Goal: Information Seeking & Learning: Learn about a topic

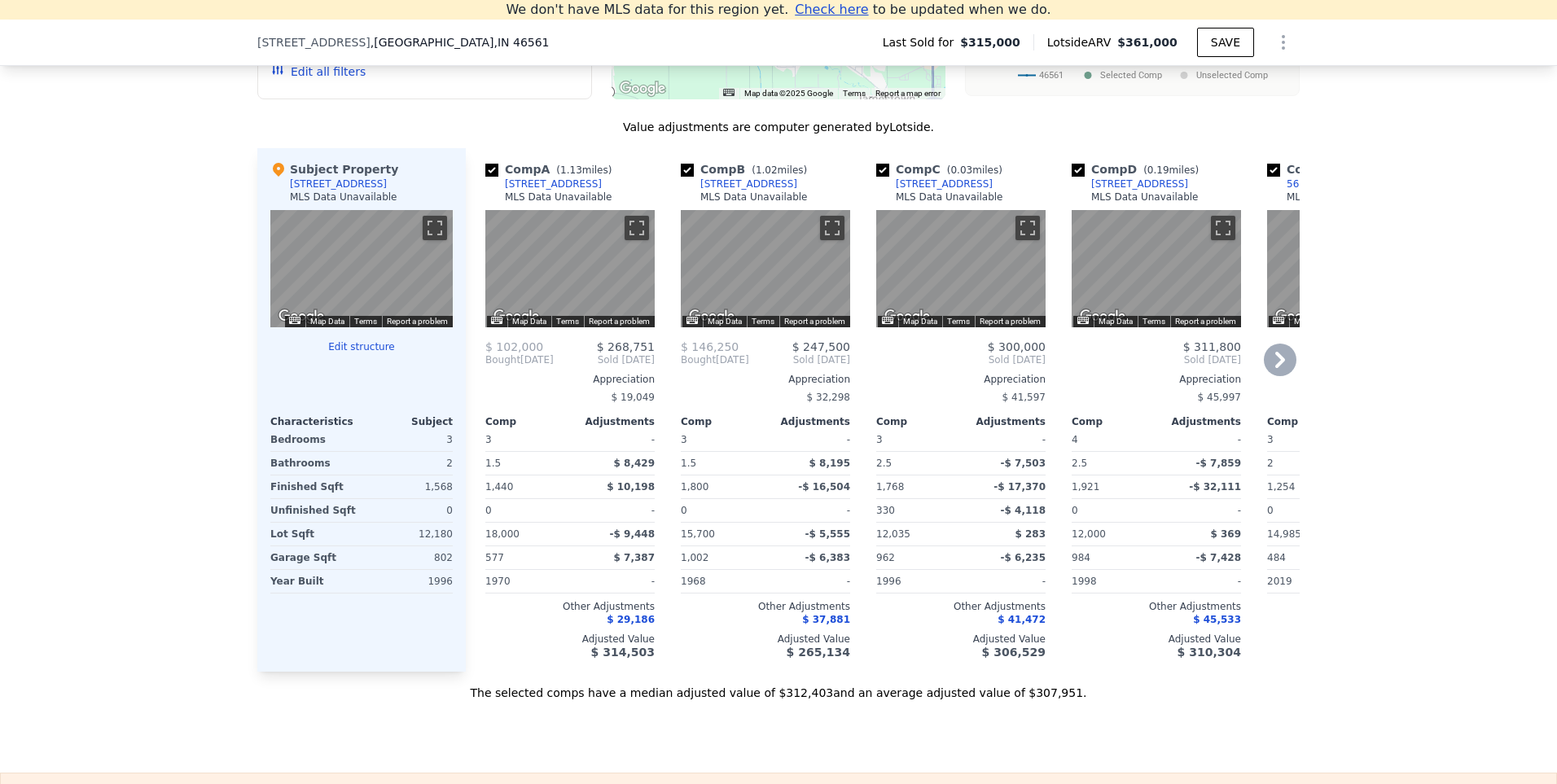
scroll to position [1609, 0]
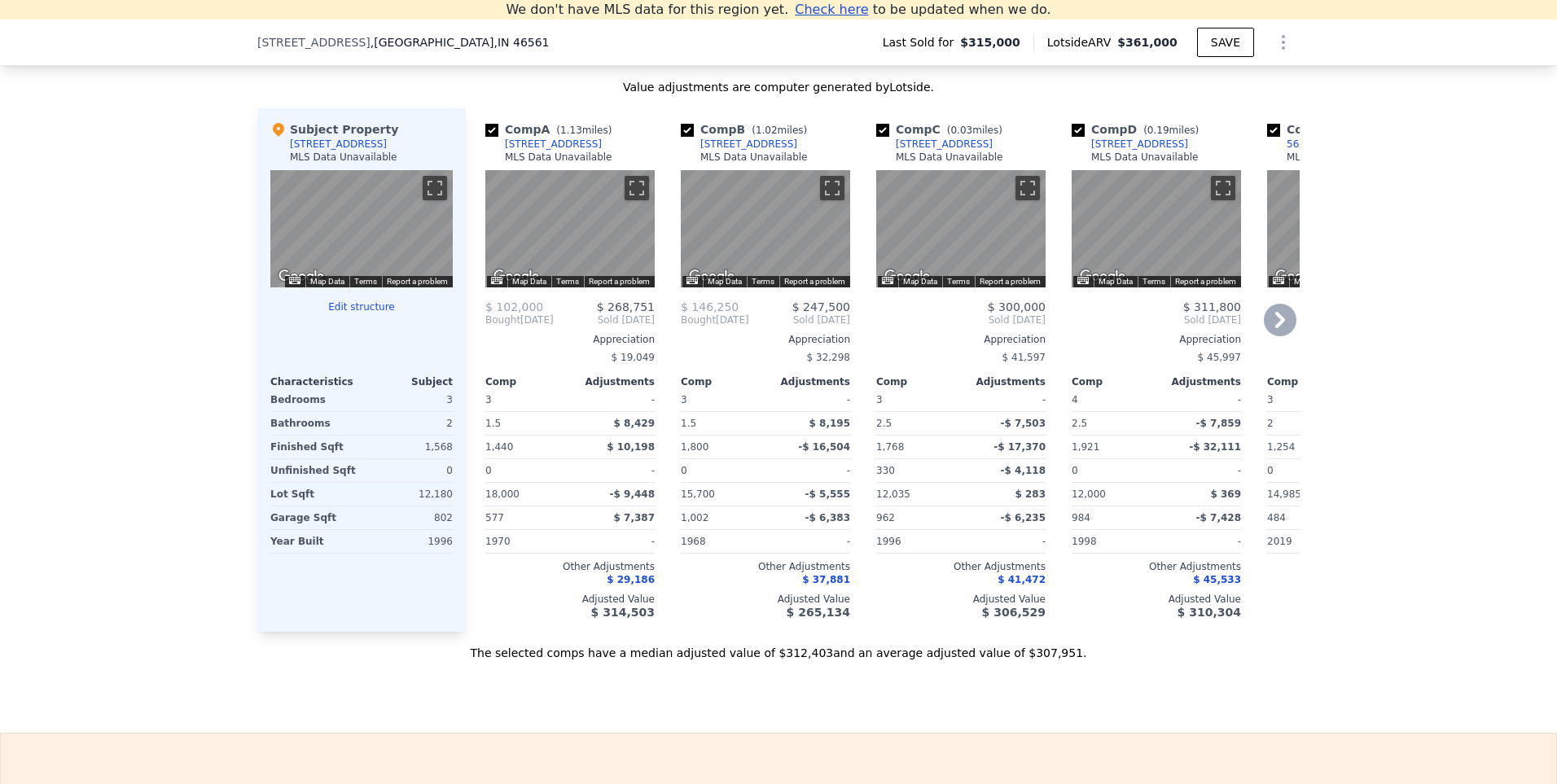
click at [1277, 328] on icon at bounding box center [1280, 320] width 10 height 16
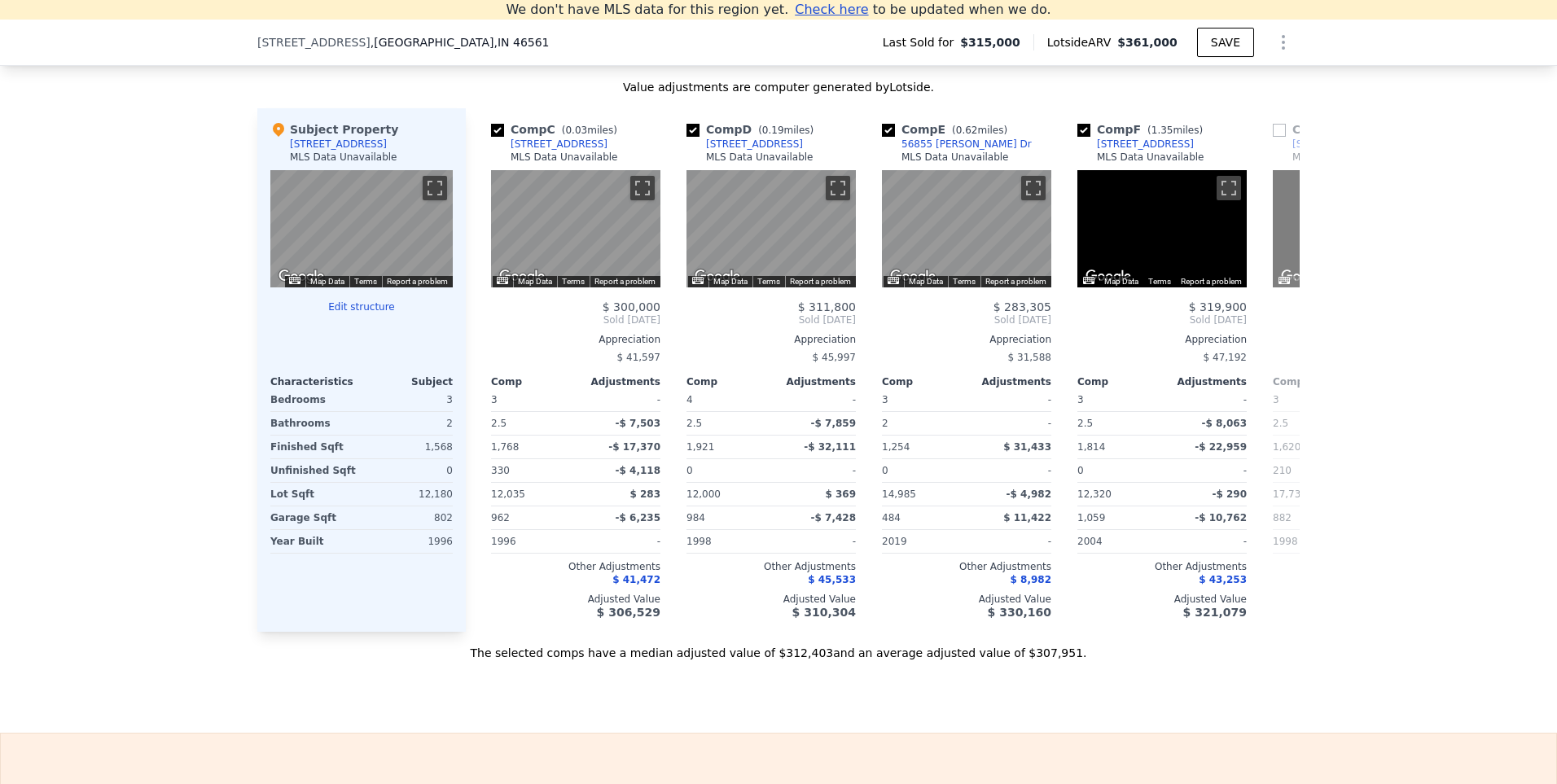
scroll to position [0, 391]
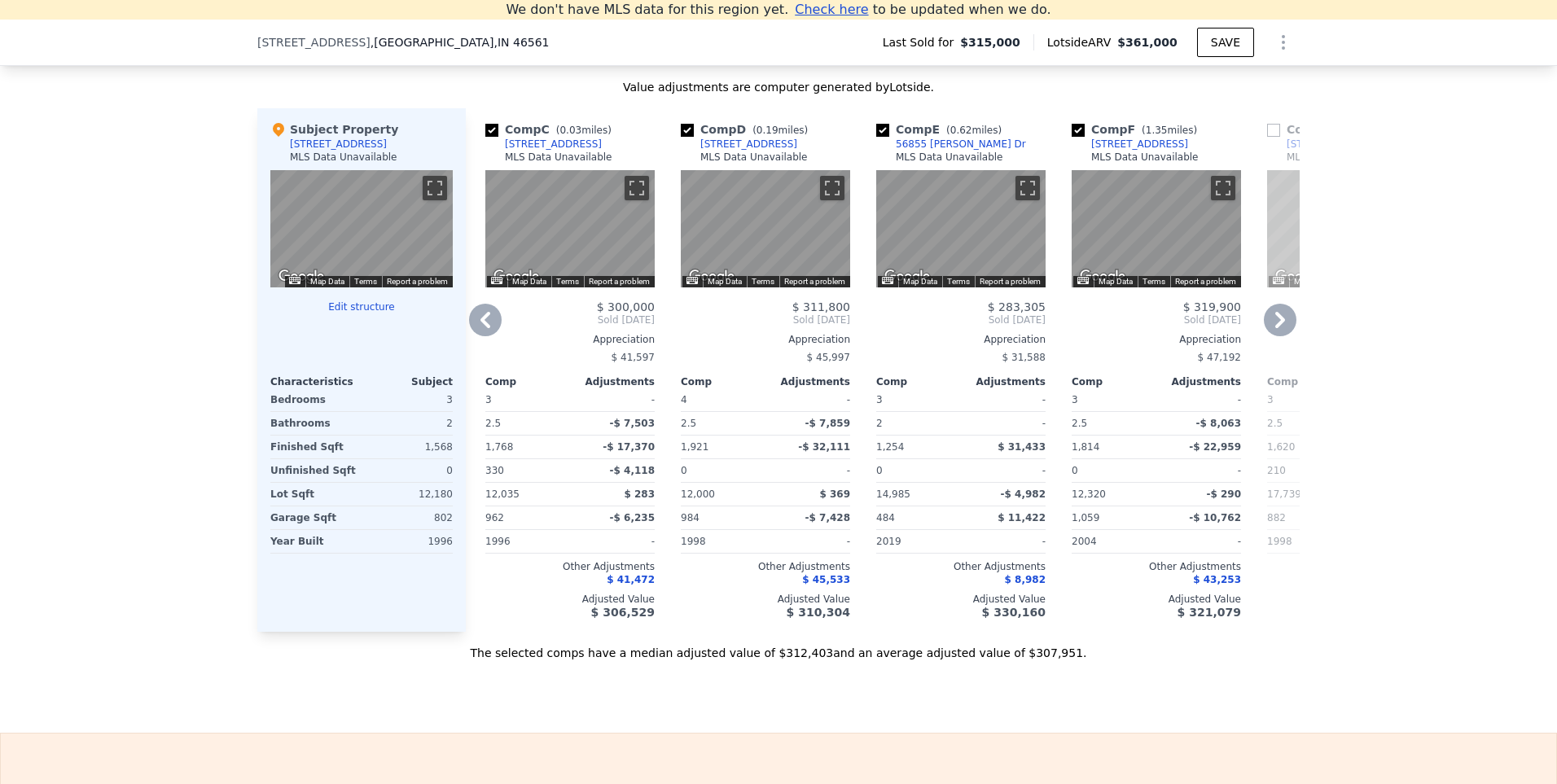
click at [1276, 329] on icon at bounding box center [1280, 320] width 33 height 33
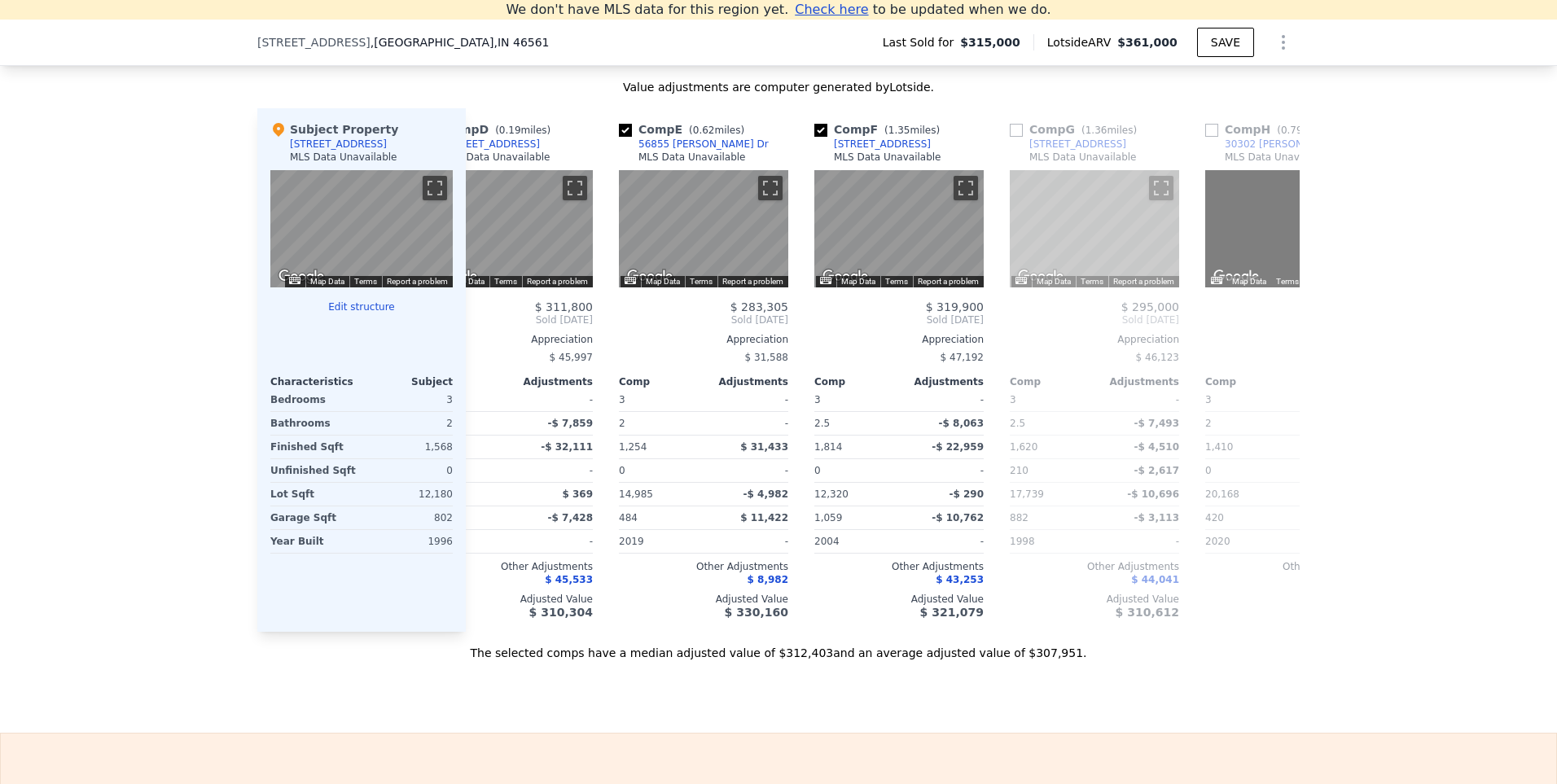
scroll to position [0, 782]
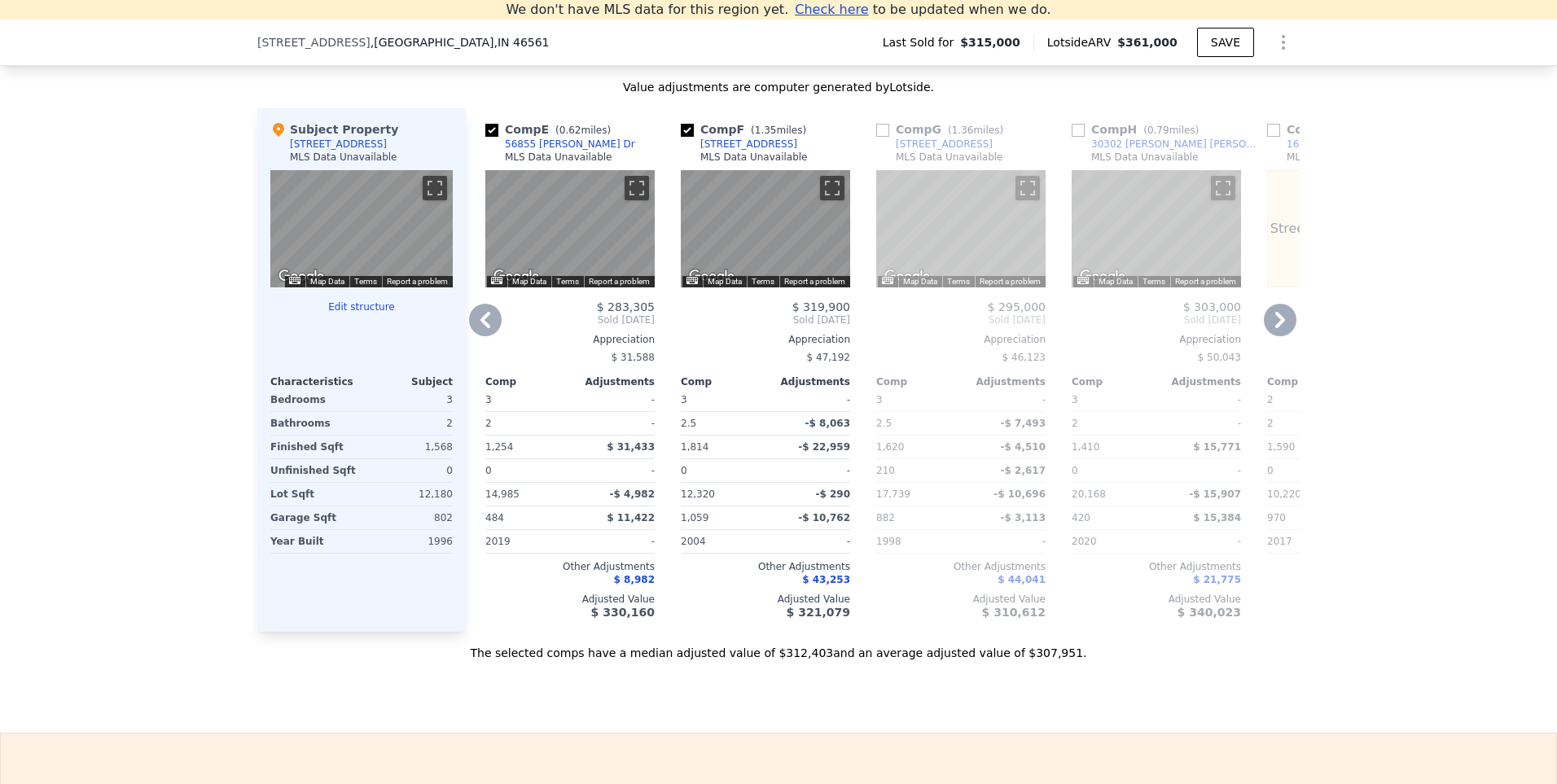
click at [476, 327] on icon at bounding box center [486, 320] width 33 height 33
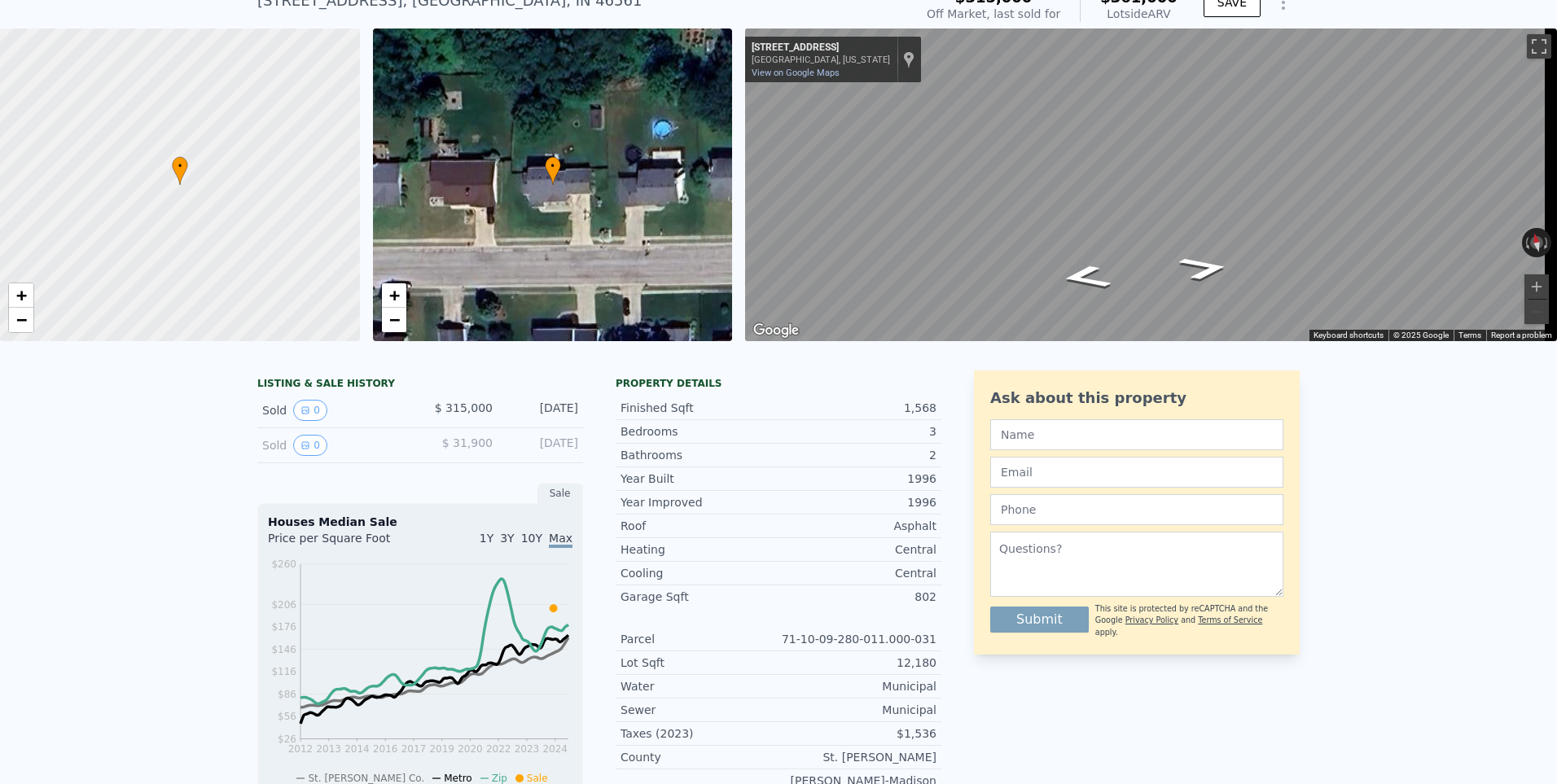
scroll to position [19, 0]
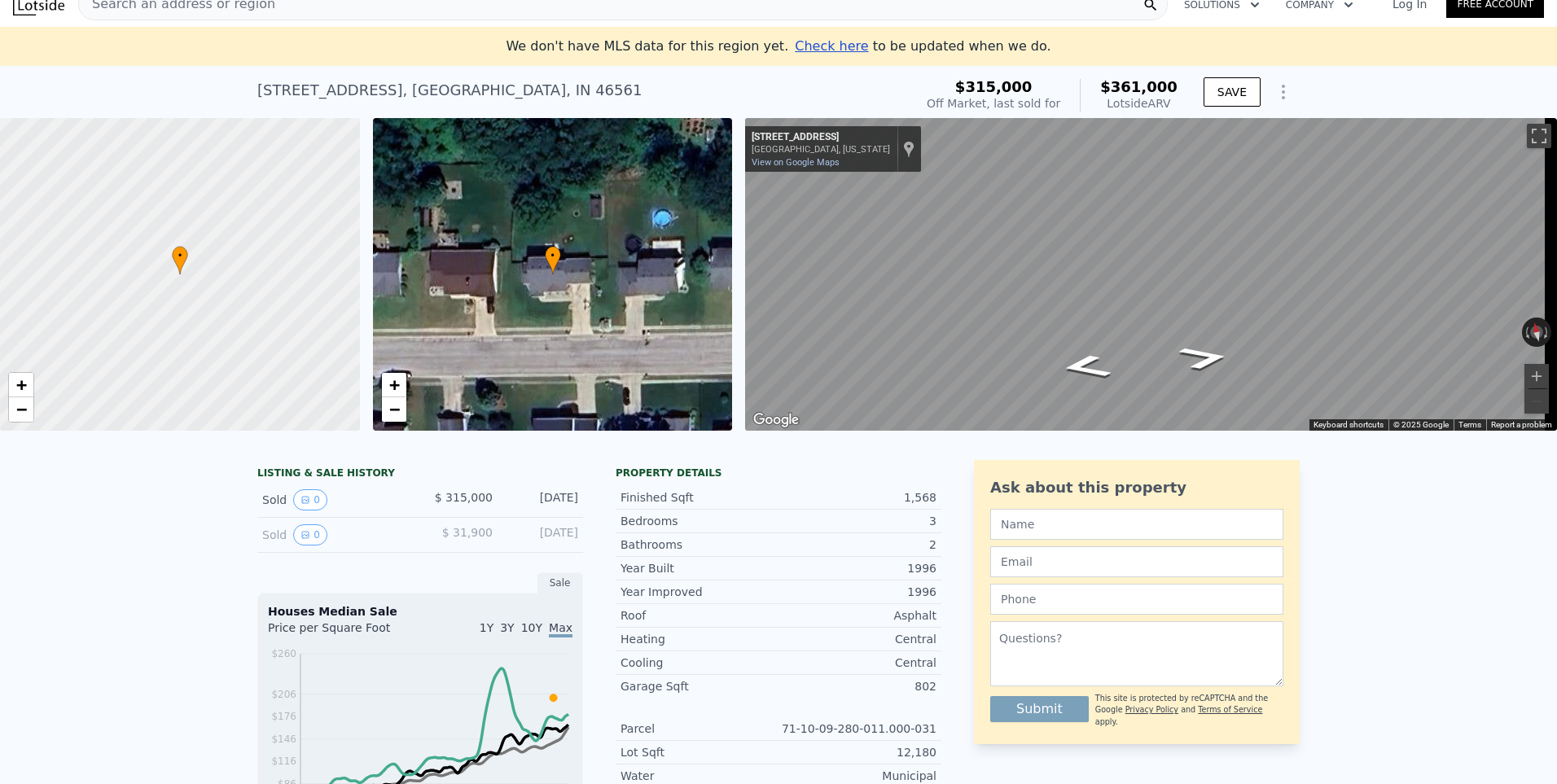
click at [1085, 374] on icon "Go West, Ashwood Forest Dr" at bounding box center [1085, 367] width 95 height 36
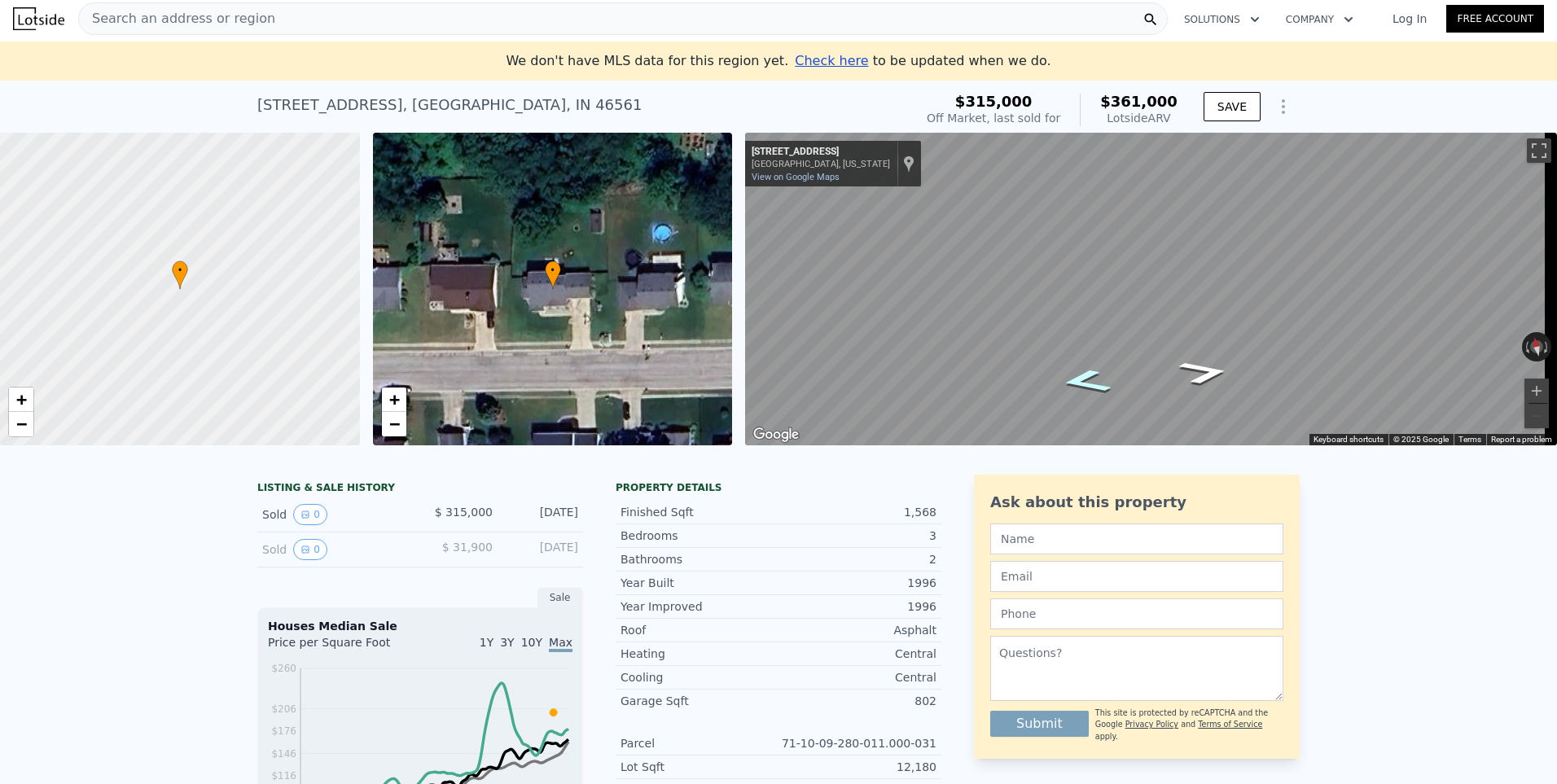
scroll to position [0, 0]
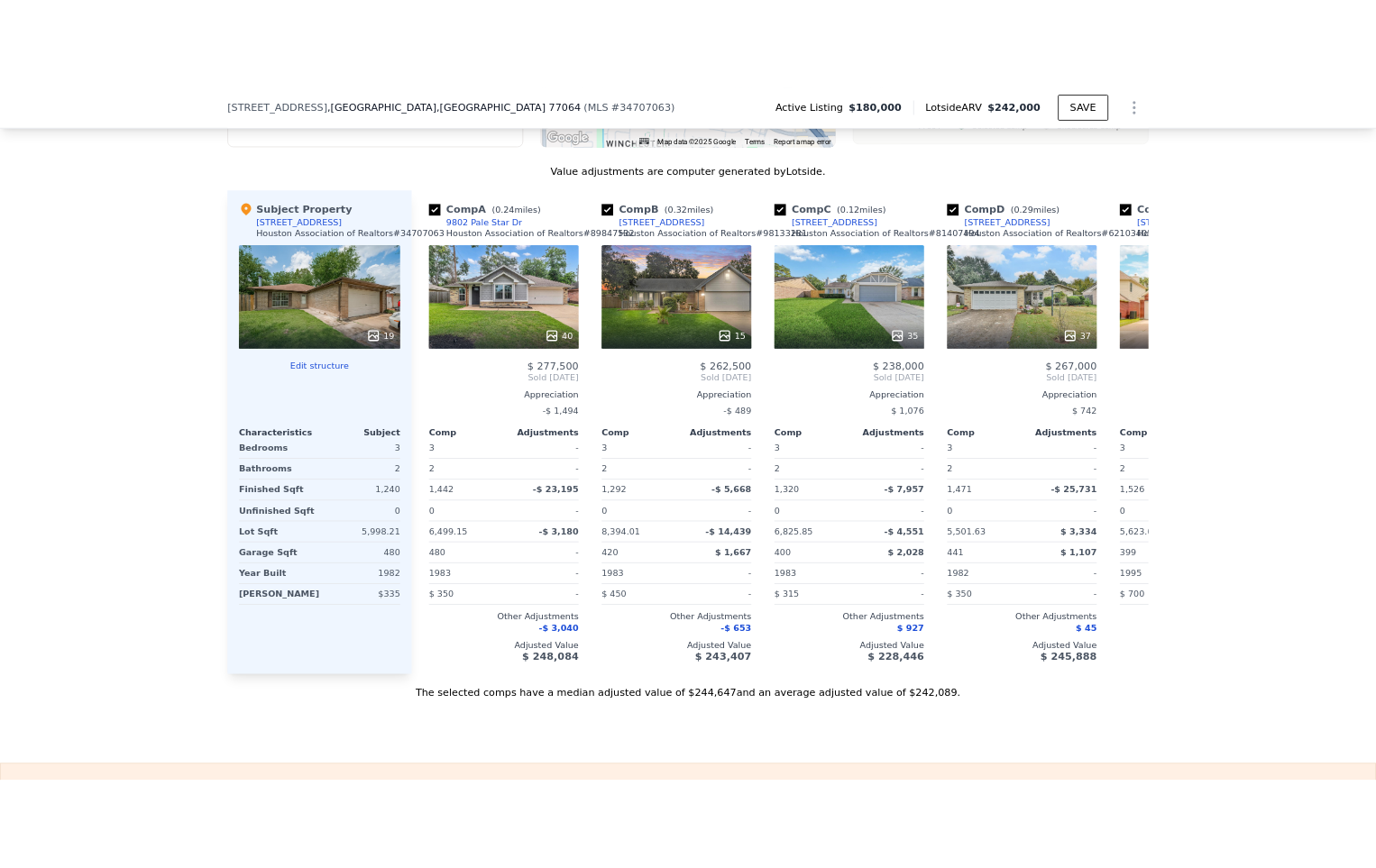
scroll to position [1886, 0]
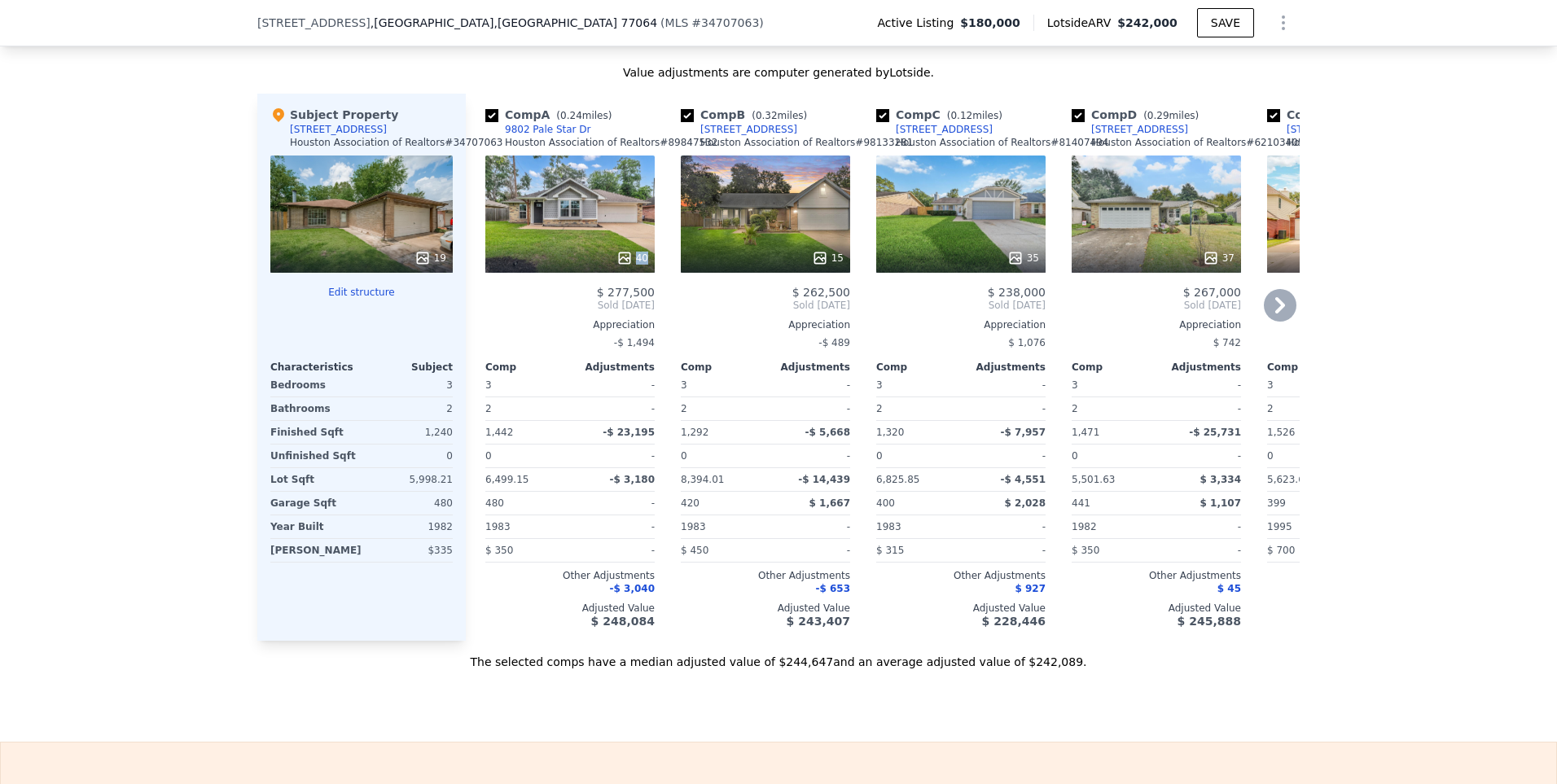
click at [553, 257] on div "40" at bounding box center [570, 215] width 170 height 117
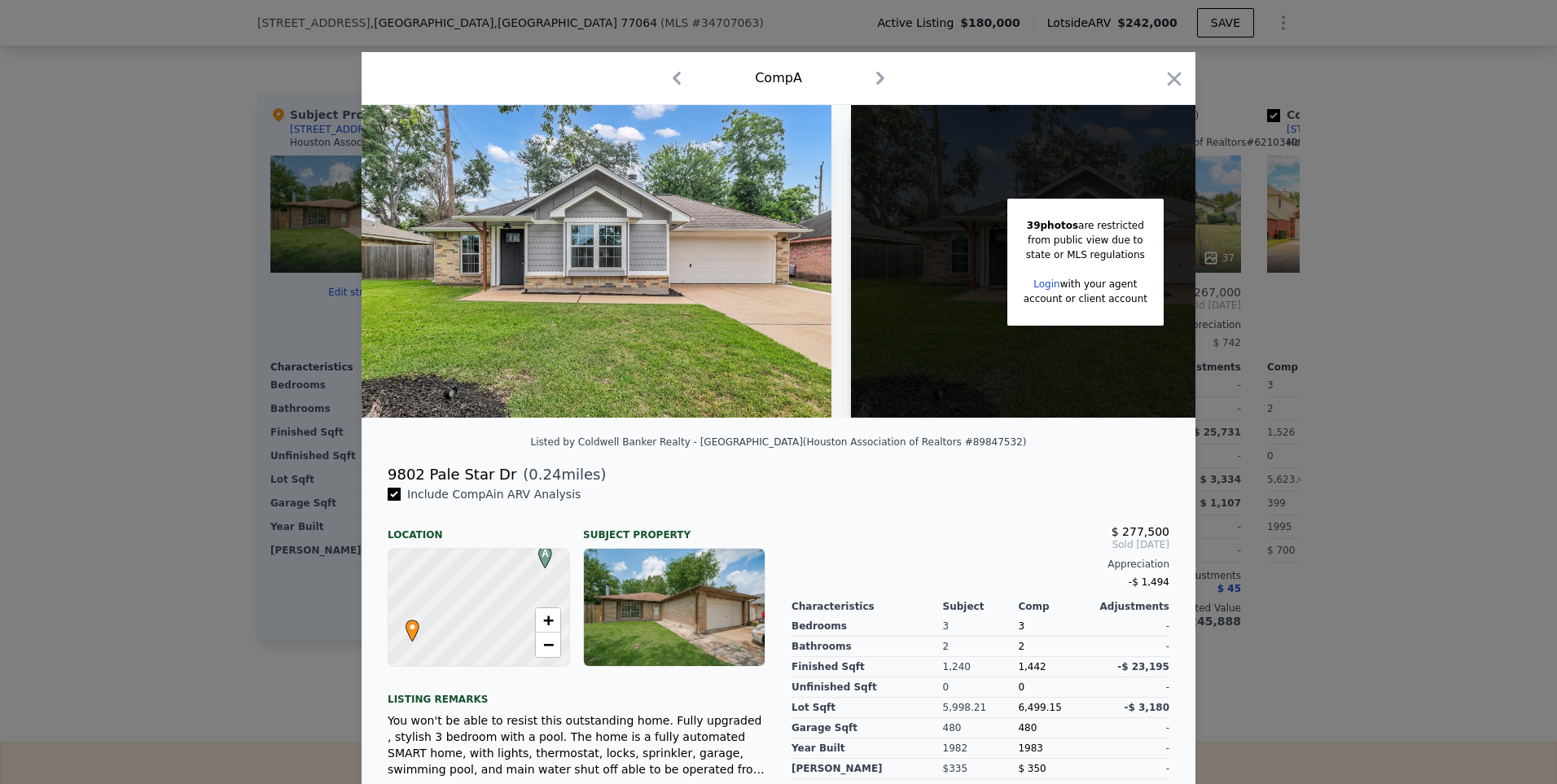
click at [606, 323] on img at bounding box center [597, 261] width 470 height 312
click at [1174, 91] on div at bounding box center [1174, 82] width 23 height 29
click at [1163, 81] on icon "button" at bounding box center [1174, 79] width 23 height 23
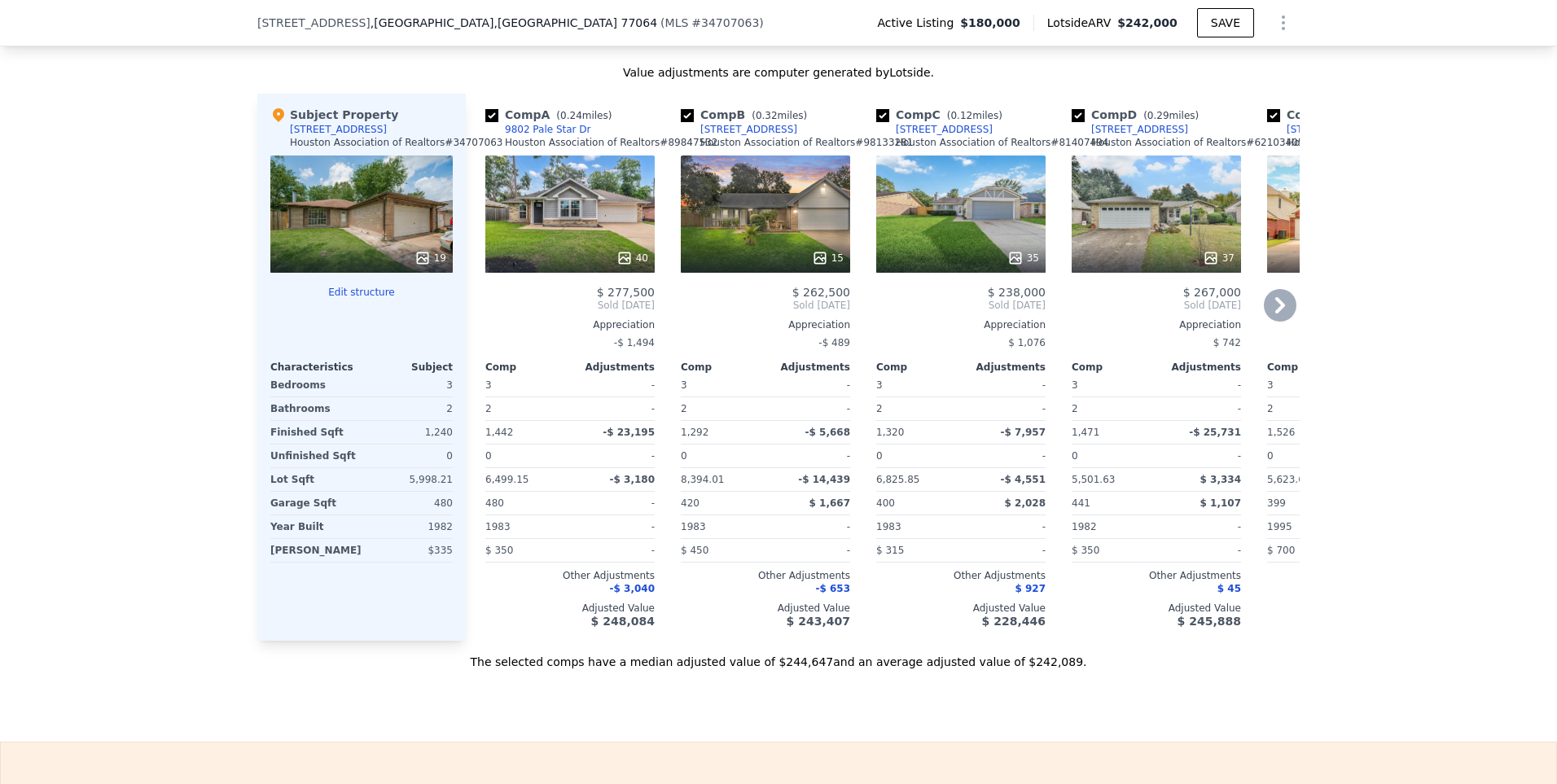
click at [795, 227] on div "15" at bounding box center [765, 215] width 170 height 117
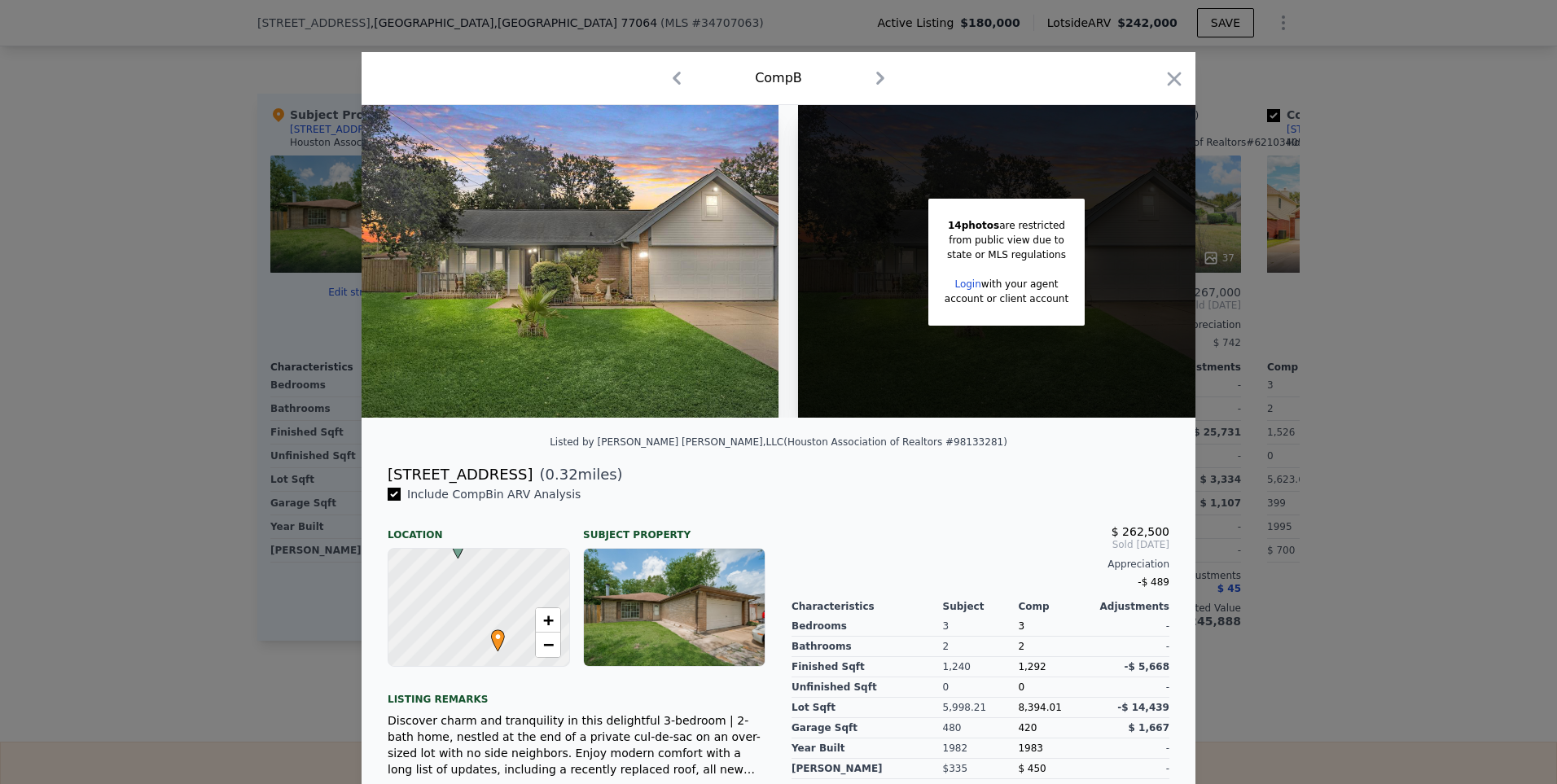
click at [876, 73] on icon "button" at bounding box center [881, 78] width 8 height 13
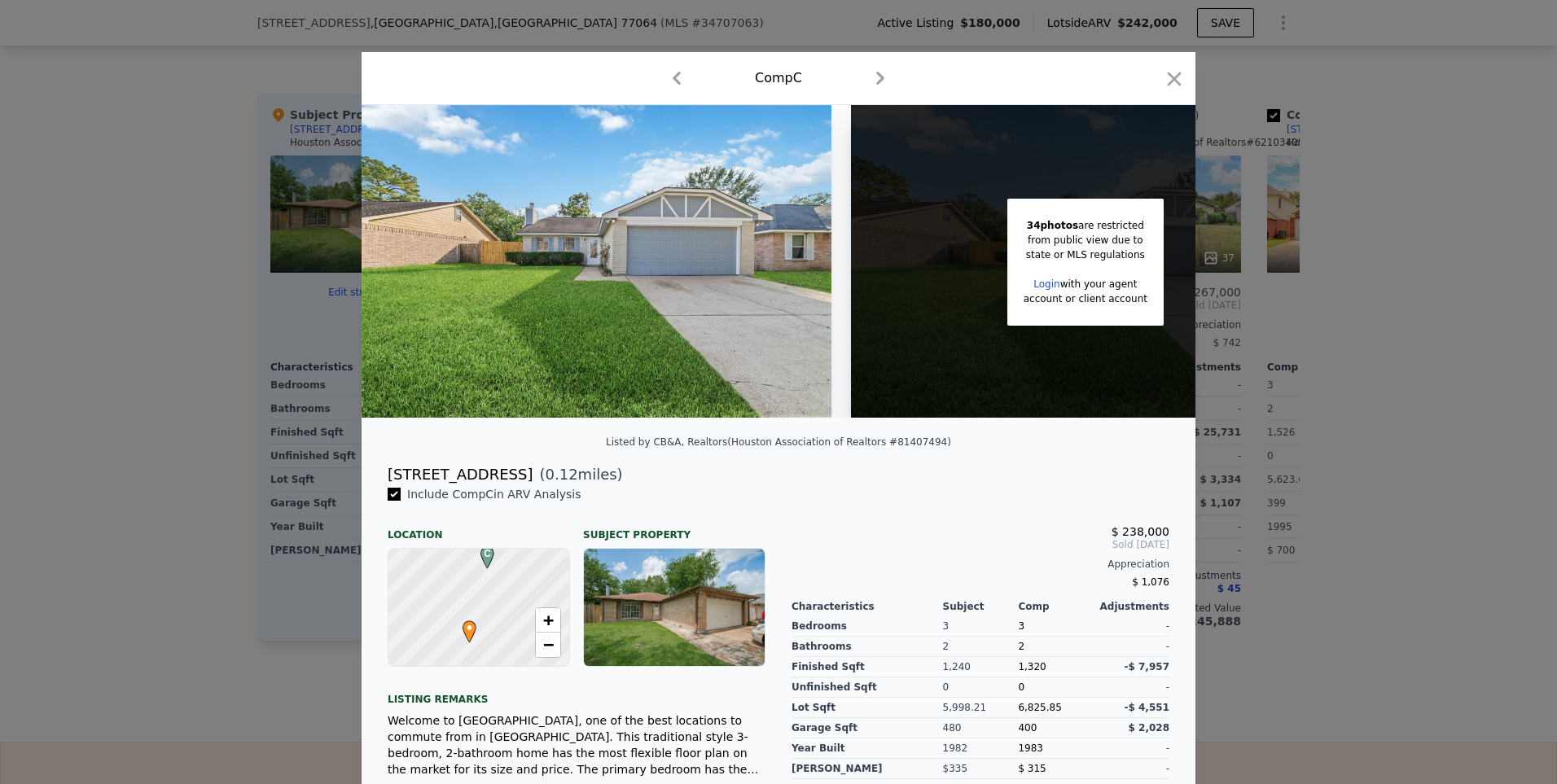
click at [876, 73] on icon "button" at bounding box center [881, 78] width 8 height 13
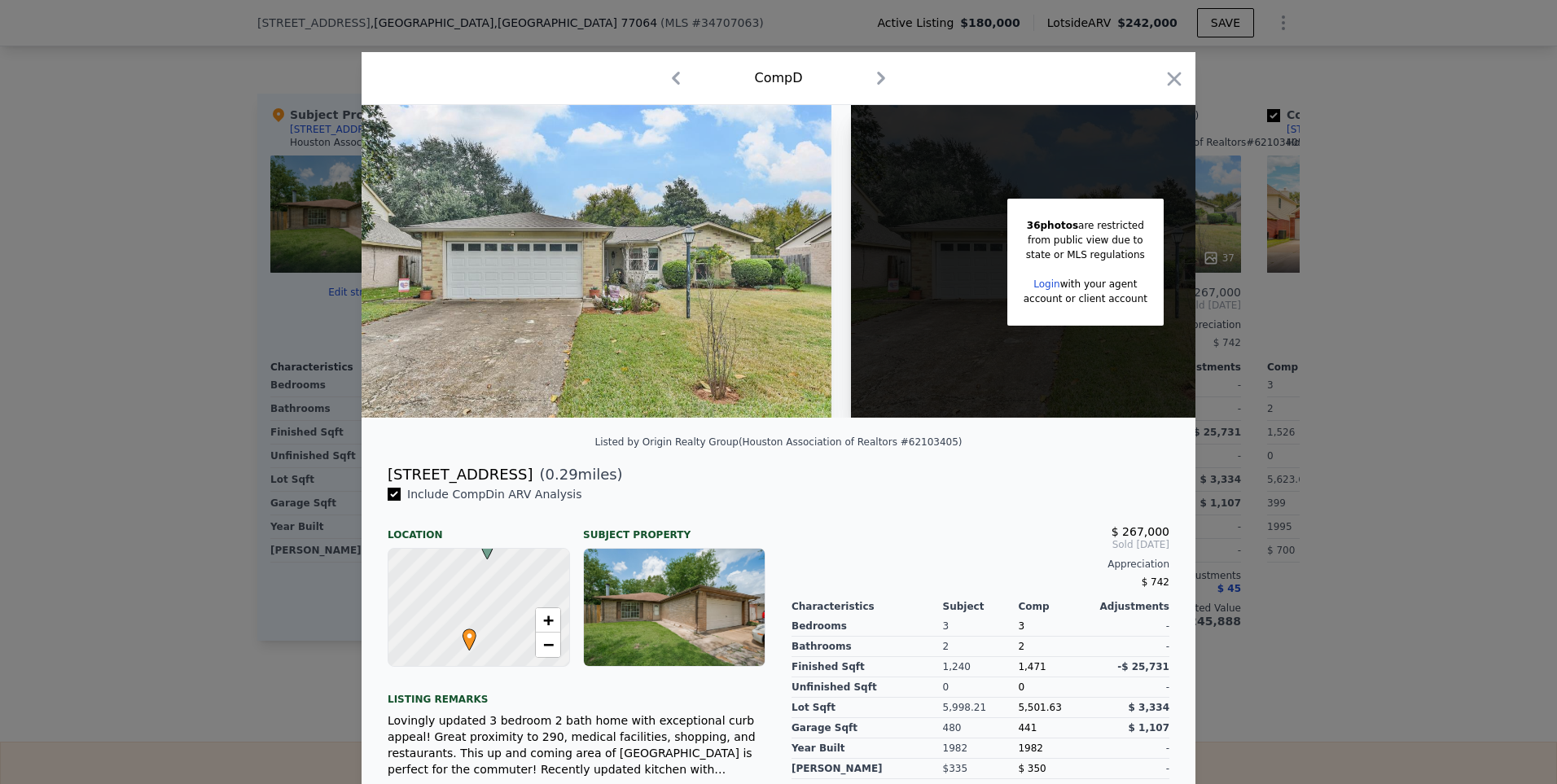
click at [877, 73] on icon "button" at bounding box center [881, 78] width 8 height 13
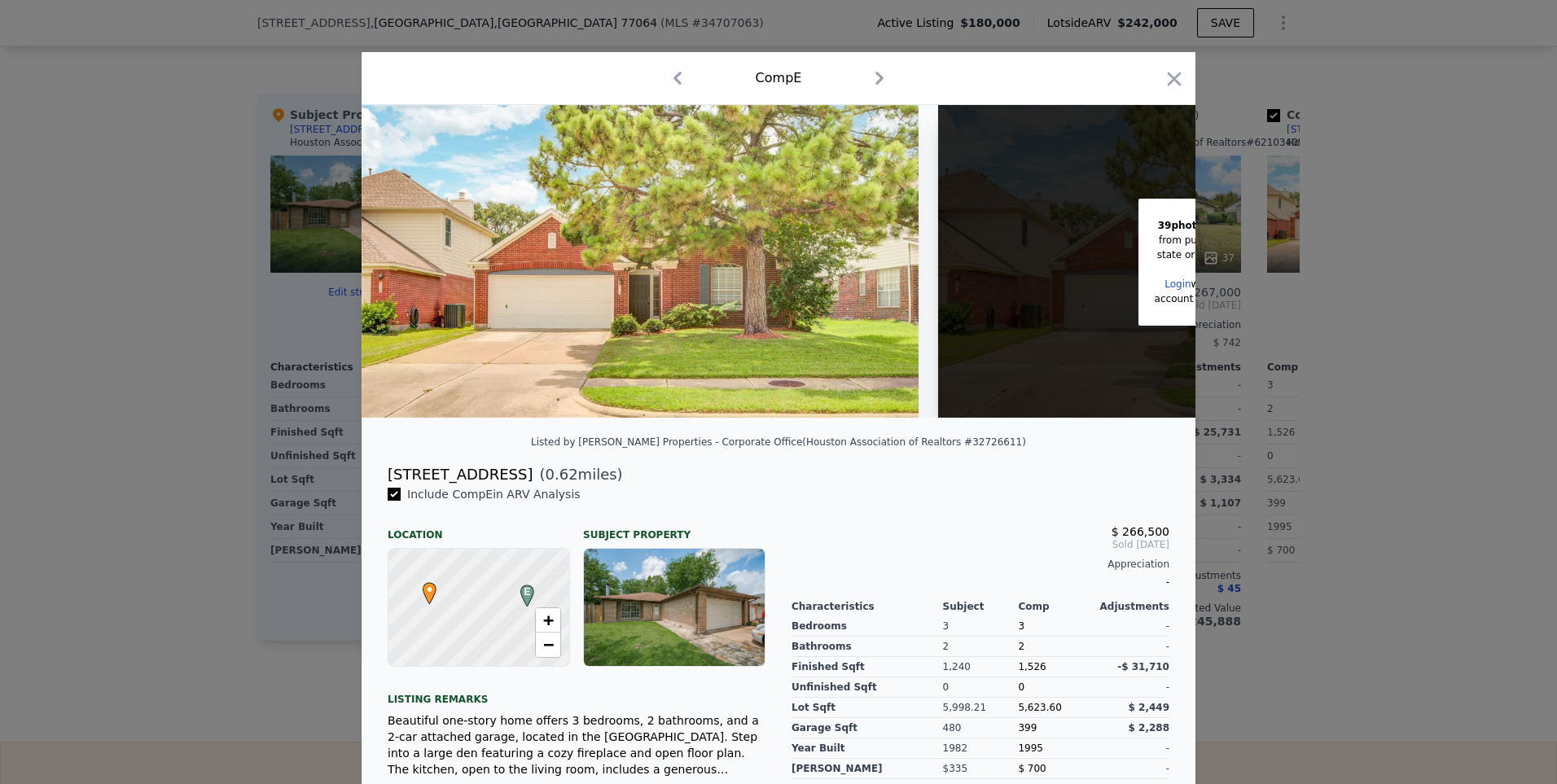
click at [876, 73] on icon "button" at bounding box center [881, 78] width 8 height 13
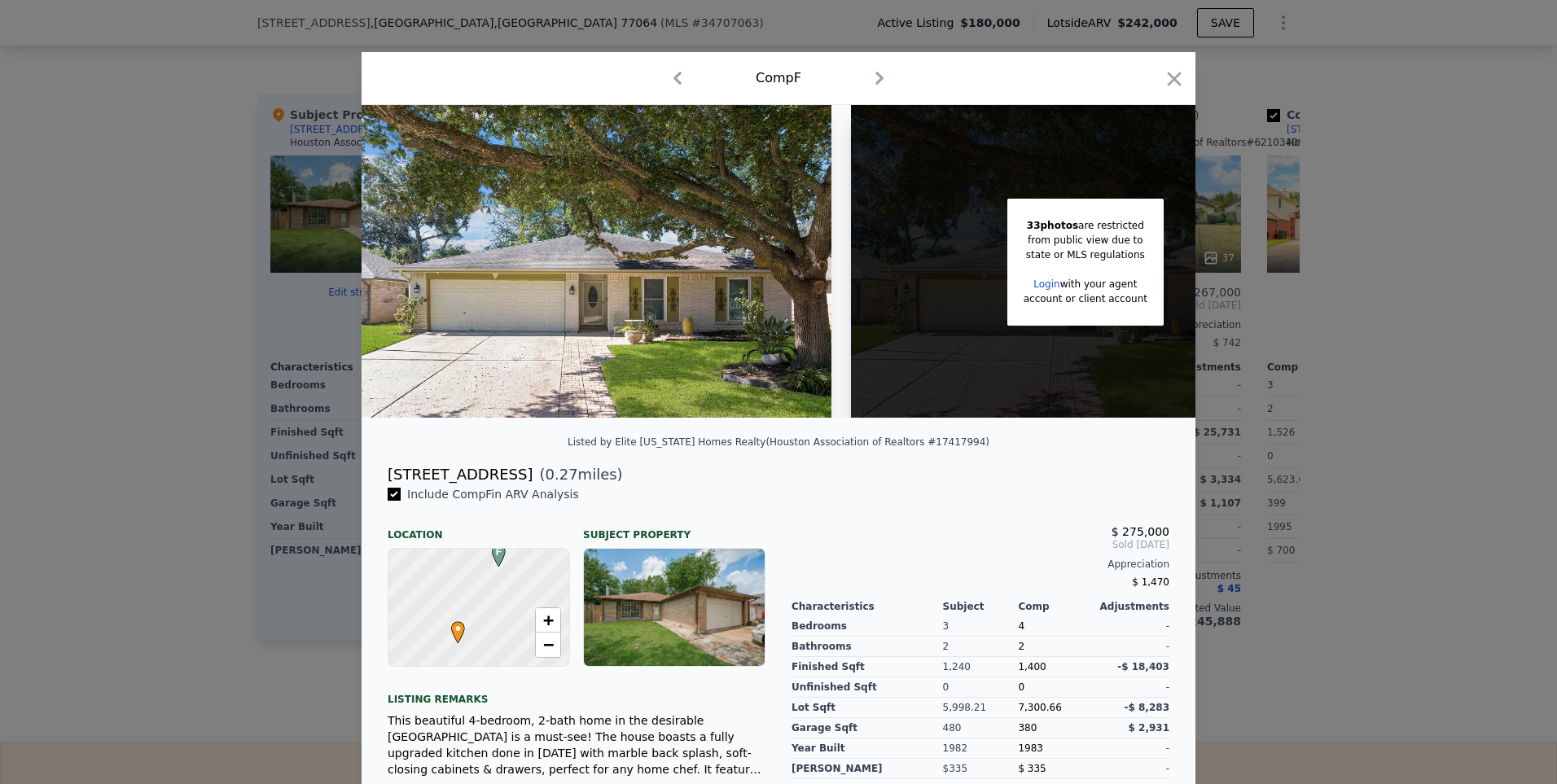
drag, startPoint x: 1258, startPoint y: 184, endPoint x: 1137, endPoint y: 146, distance: 126.8
drag, startPoint x: 1137, startPoint y: 146, endPoint x: 1164, endPoint y: 66, distance: 84.4
click at [1164, 66] on div "Comp F" at bounding box center [778, 78] width 808 height 26
click at [1168, 76] on icon "button" at bounding box center [1174, 78] width 14 height 14
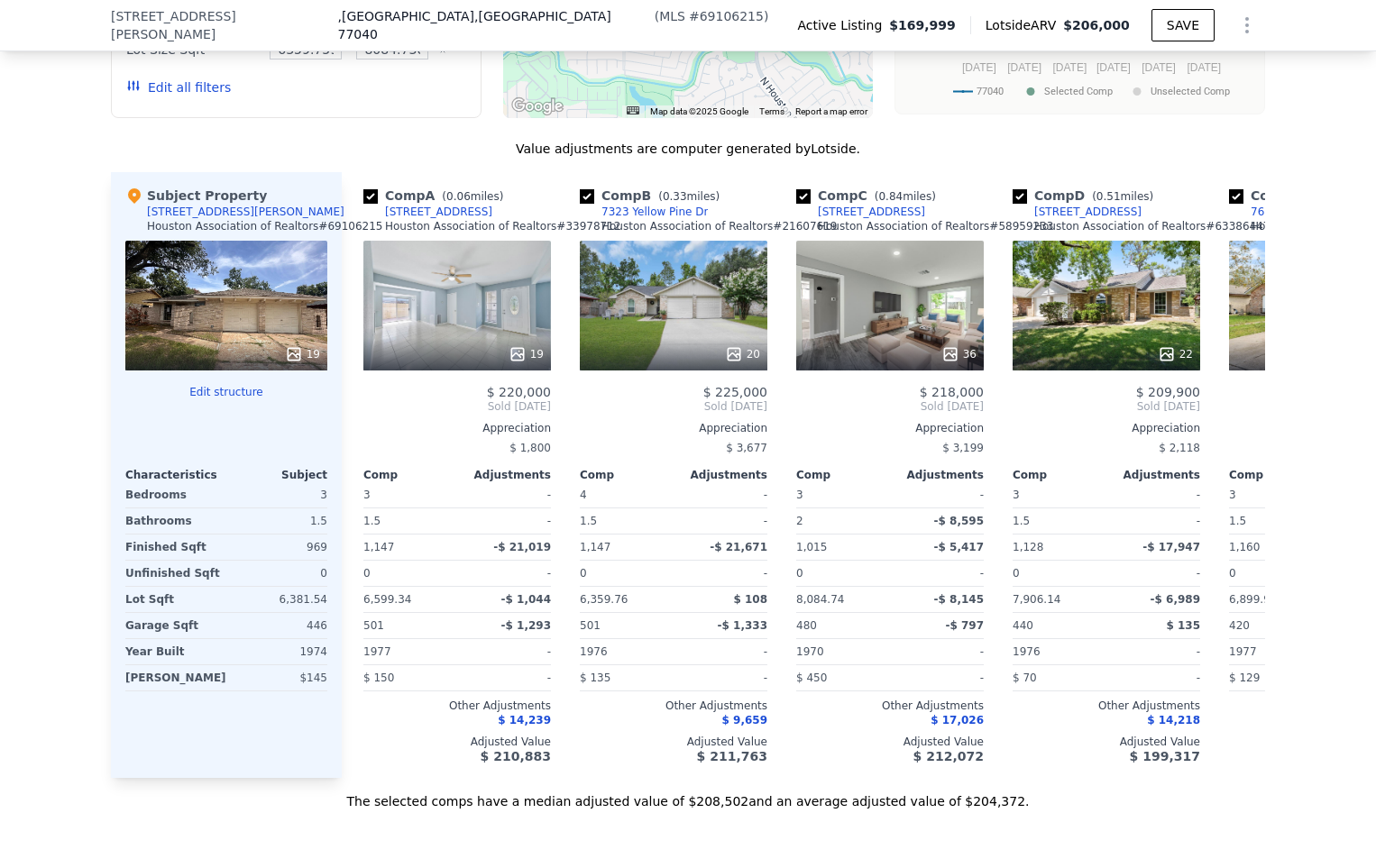
scroll to position [1706, 0]
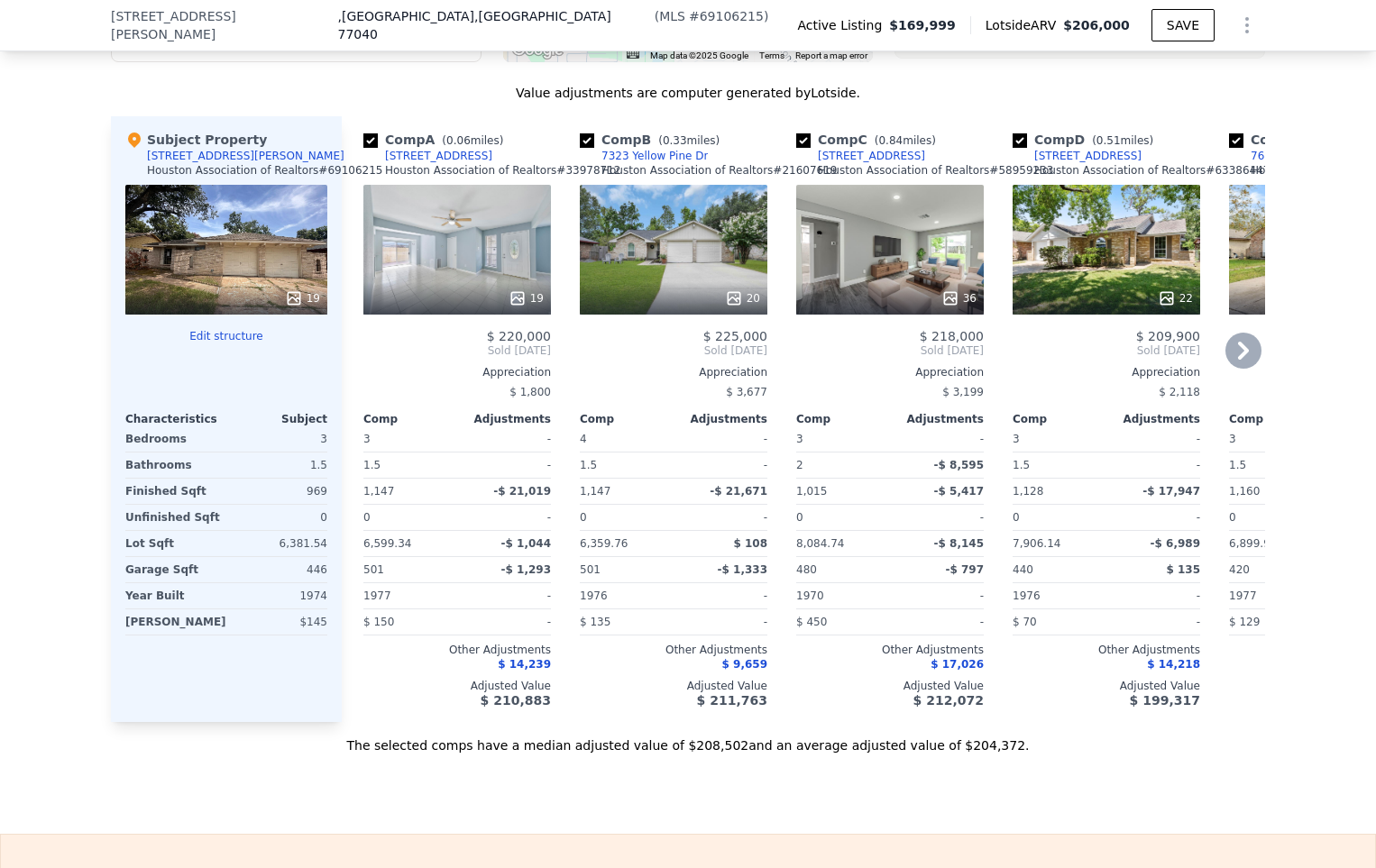
click at [430, 239] on div "19" at bounding box center [457, 250] width 188 height 130
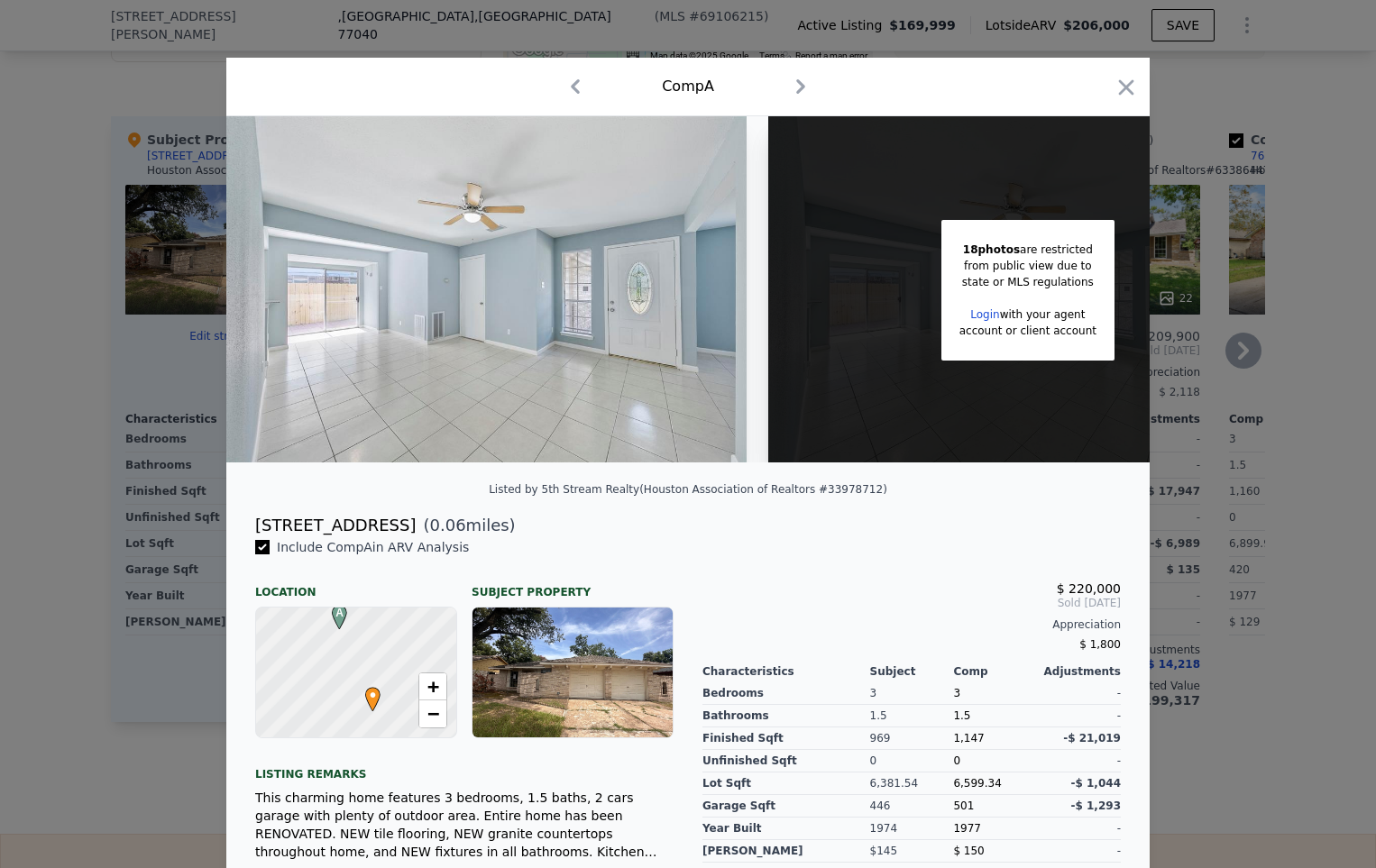
click at [430, 239] on img at bounding box center [486, 289] width 520 height 346
click at [428, 236] on img at bounding box center [486, 289] width 520 height 346
click at [442, 225] on img at bounding box center [486, 289] width 520 height 346
drag, startPoint x: 556, startPoint y: 163, endPoint x: 481, endPoint y: 168, distance: 75.2
click at [555, 163] on img at bounding box center [486, 289] width 520 height 346
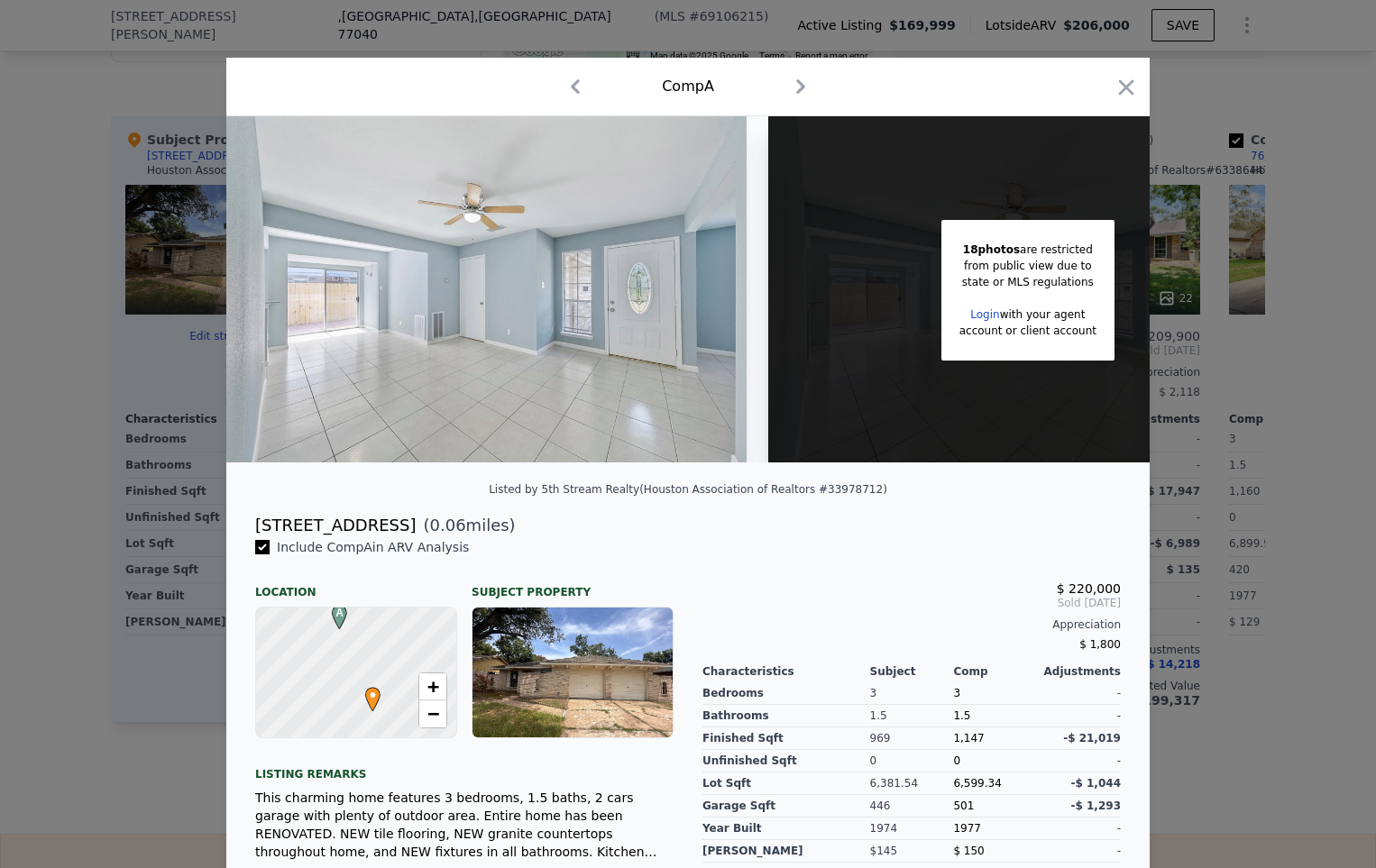
drag, startPoint x: 603, startPoint y: 80, endPoint x: 567, endPoint y: 51, distance: 46.2
click at [603, 79] on div "Comp A" at bounding box center [688, 87] width 894 height 29
click at [1113, 90] on icon "button" at bounding box center [1126, 88] width 25 height 25
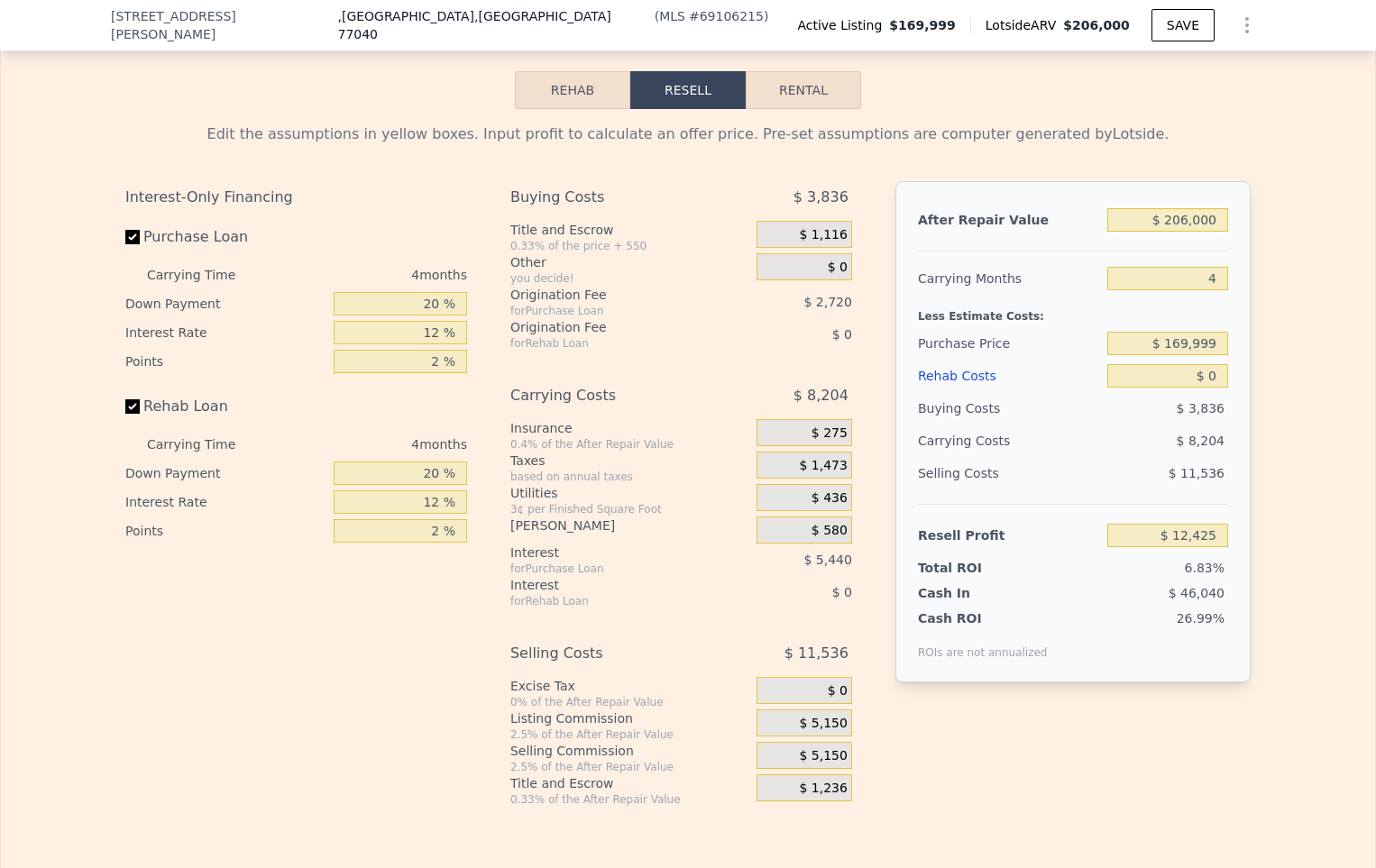
scroll to position [2517, 0]
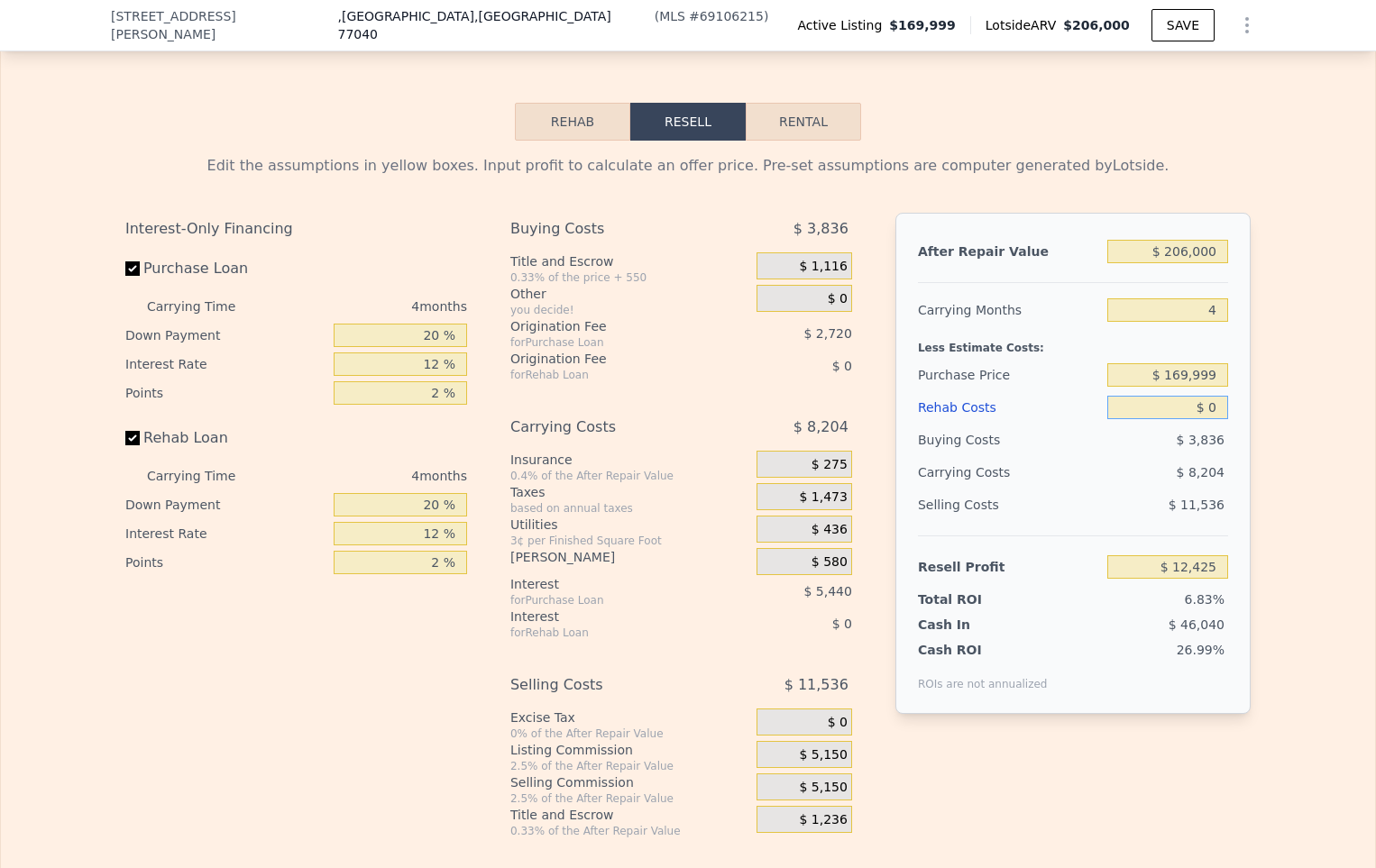
click at [1146, 419] on input "$ 0" at bounding box center [1167, 407] width 121 height 23
click at [1120, 456] on div "$ 3,836" at bounding box center [1167, 440] width 122 height 33
click at [1213, 419] on input "$ 0" at bounding box center [1167, 407] width 121 height 23
type input "$ 04"
type input "$ 12,421"
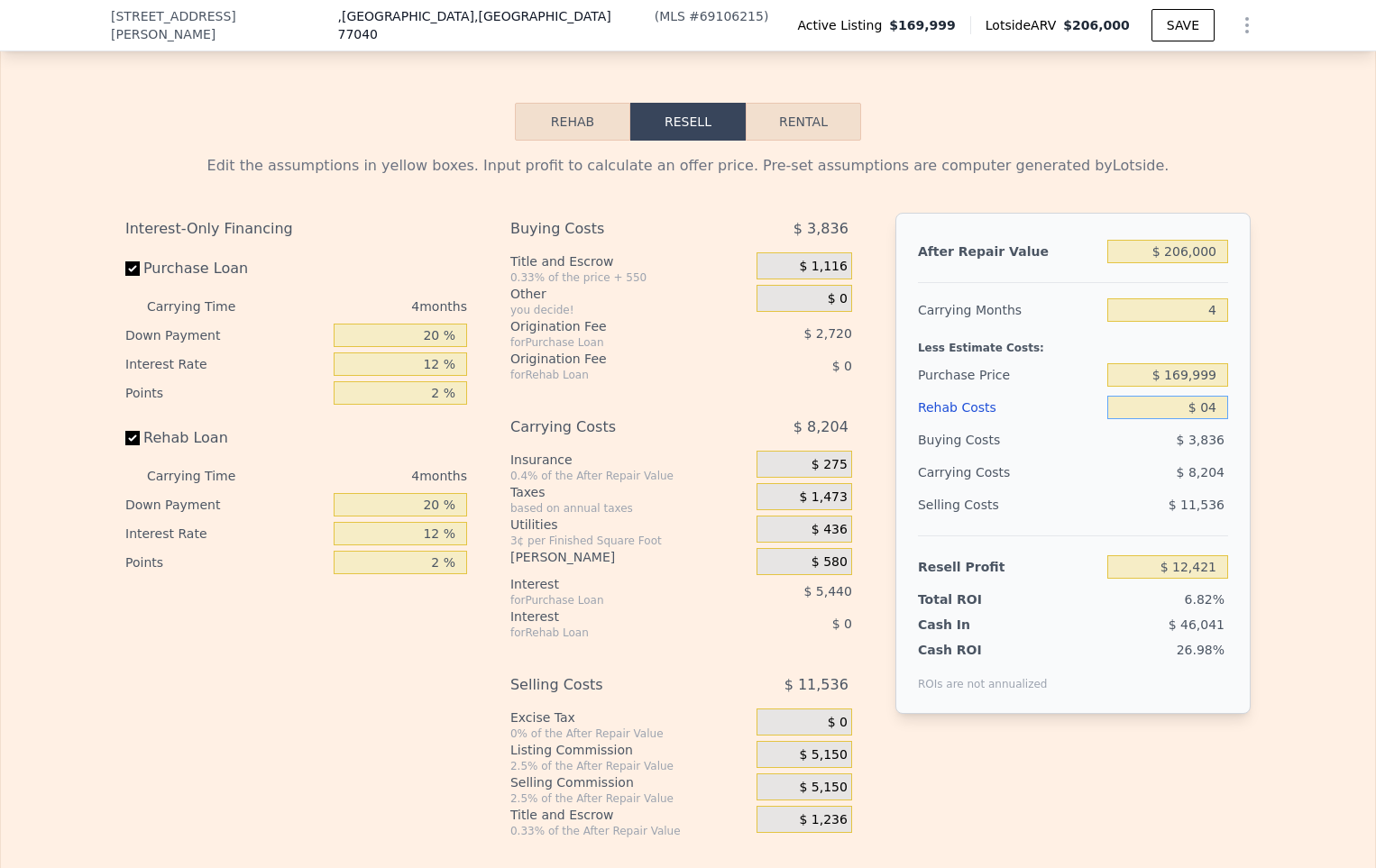
type input "$ 045"
type input "$ 12,379"
type input "$ 0450"
type input "$ 11,952"
type input "$ 04,500"
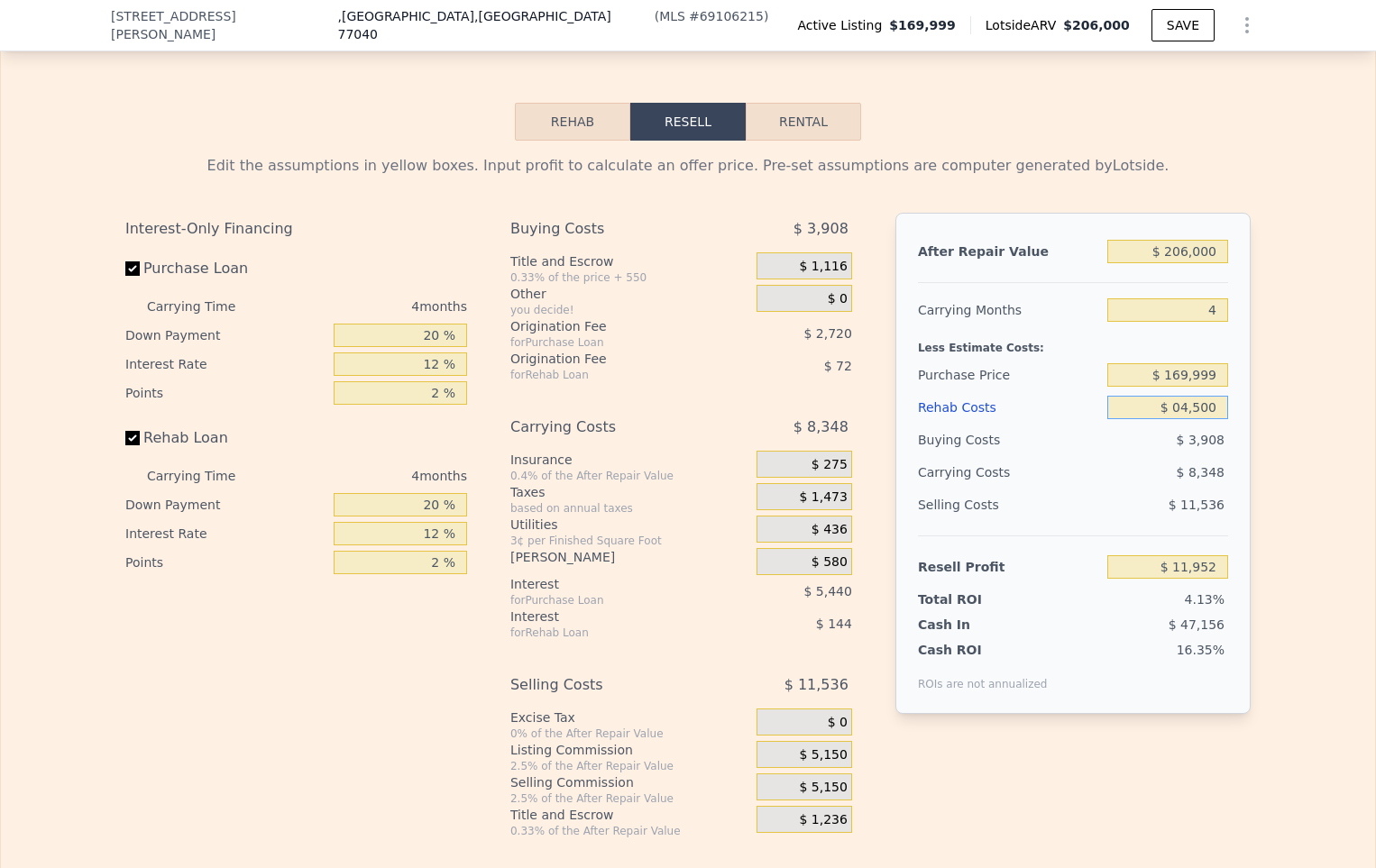
type input "$ 7,709"
type input "$ 045,000"
type input "-$ 34,735"
type input "$ 0450,000"
type input "-$ 459,175"
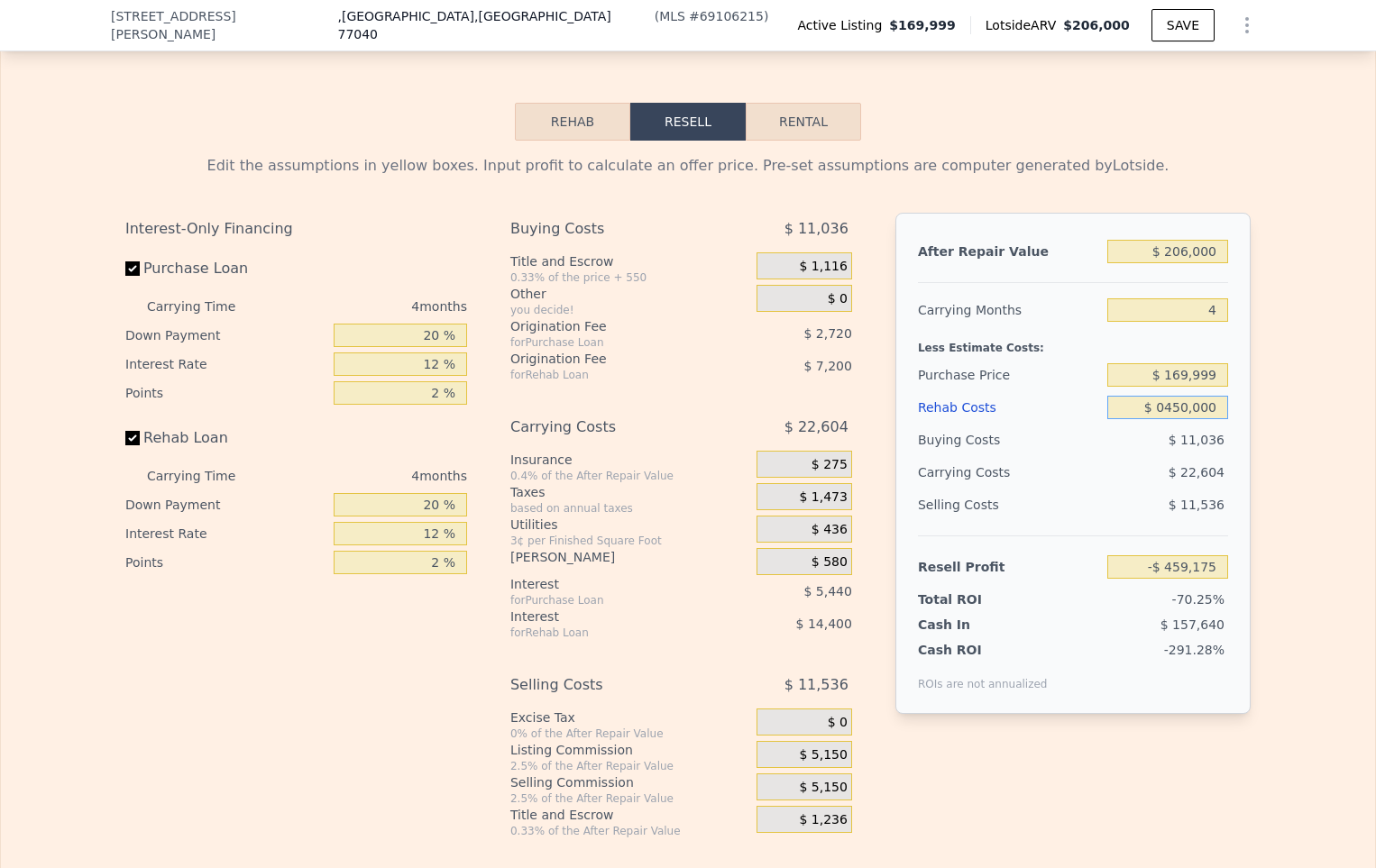
type input "$ 04,500,000"
type input "-$ 4,703,575"
type input "$ 0450,000"
type input "-$ 459,175"
type input "$ 04,500"
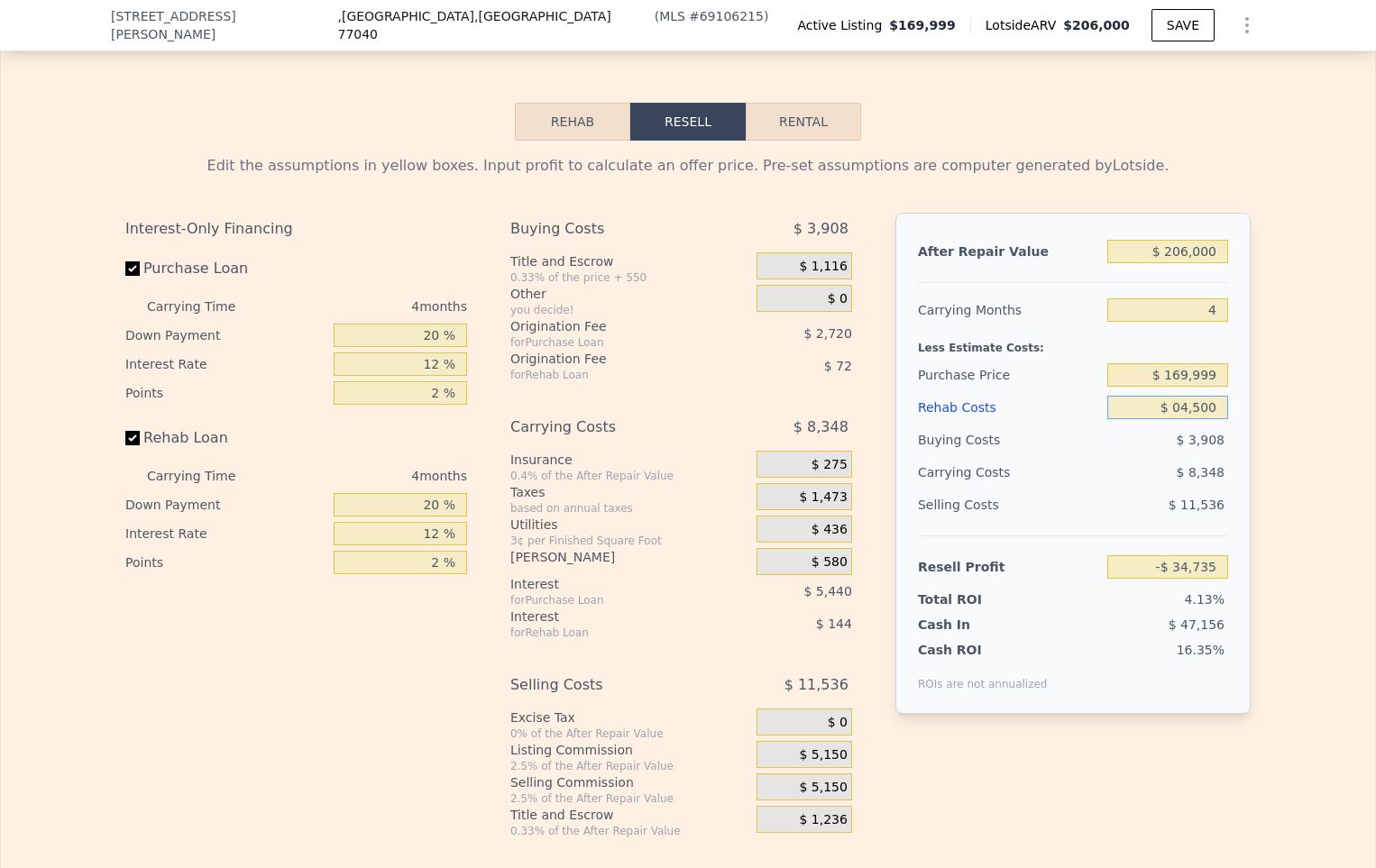
type input "$ 7,709"
type input "$ 045"
type input "$ 12,379"
type input "$ 04"
type input "$ 12,421"
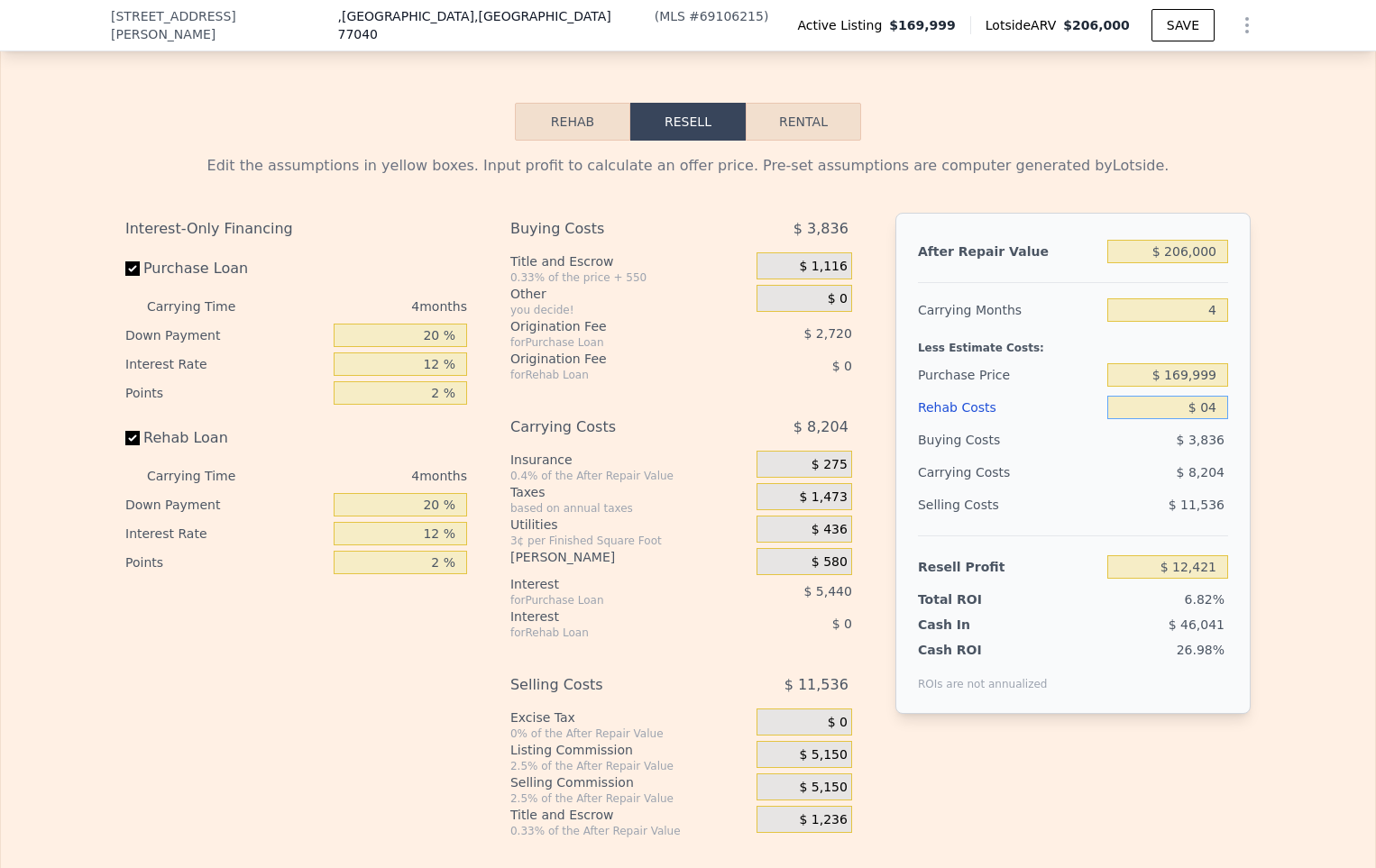
type input "$ 0"
type input "$ 12,425"
type input "$ 4"
type input "$ 12,421"
type input "$ 45"
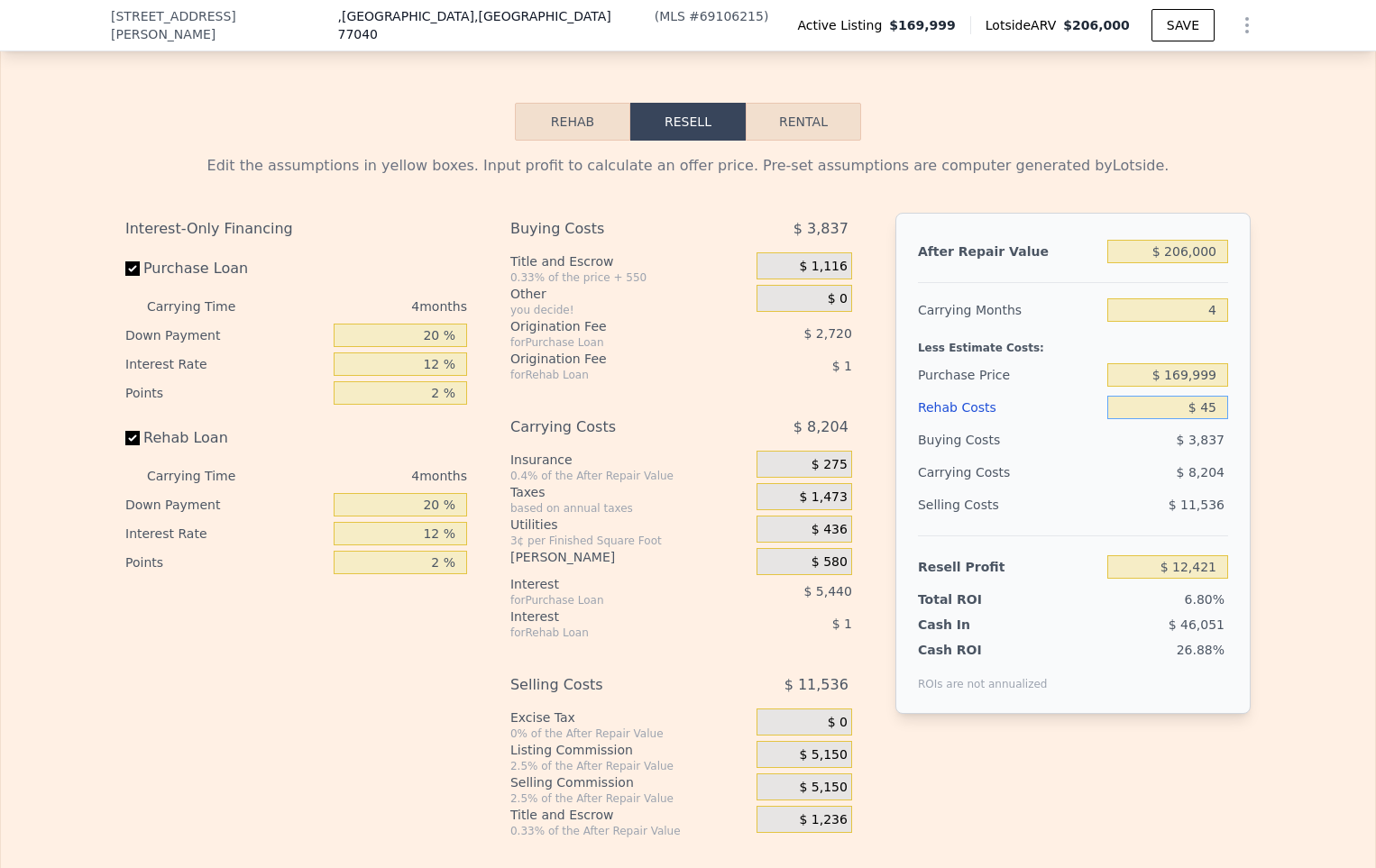
type input "$ 12,379"
type input "$ 450"
type input "$ 11,952"
type input "$ 4,500"
type input "$ 7,709"
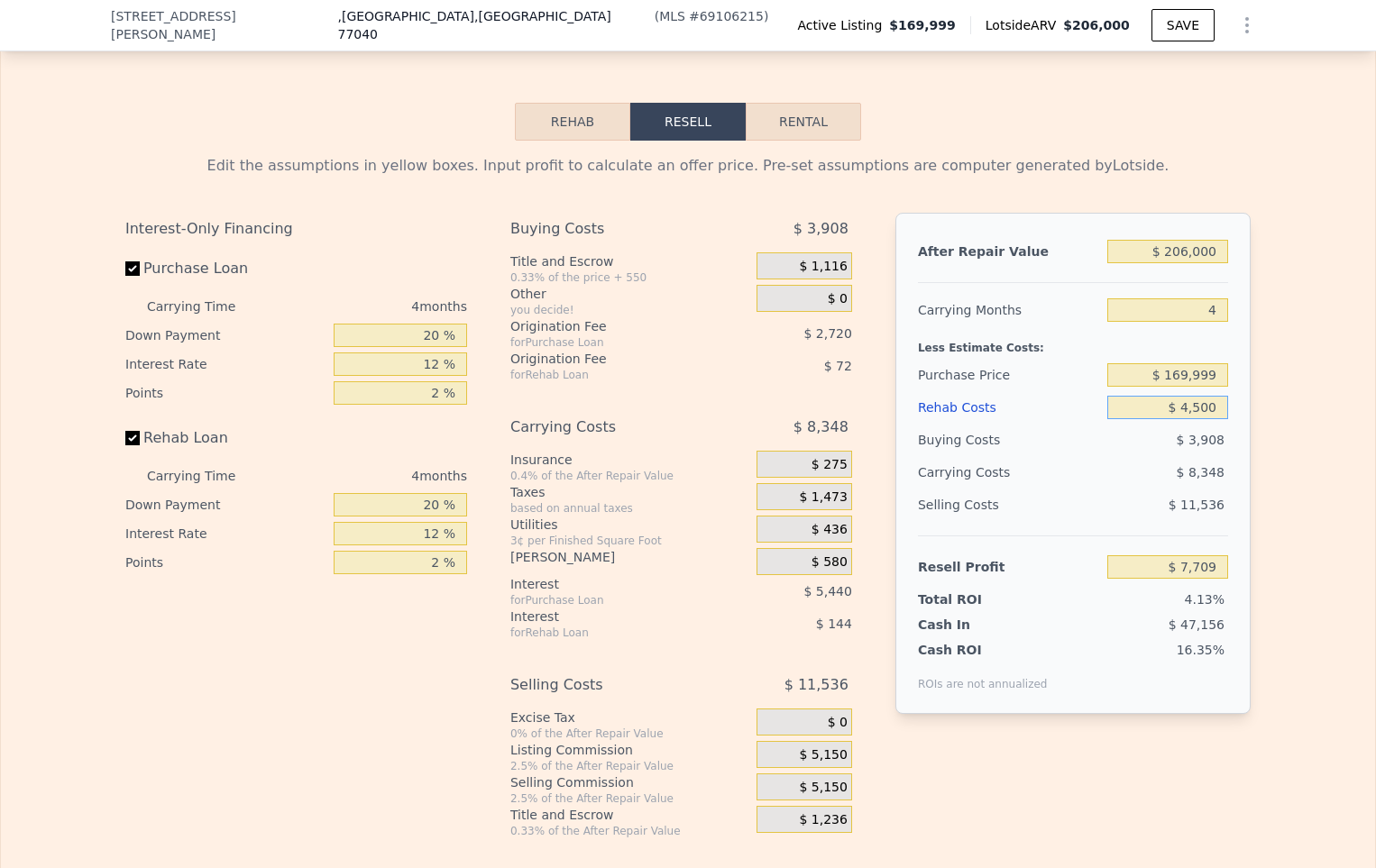
type input "$ 45,000"
type input "-$ 34,735"
type input "$ 4,500"
type input "$ 7,709"
type input "$ 450"
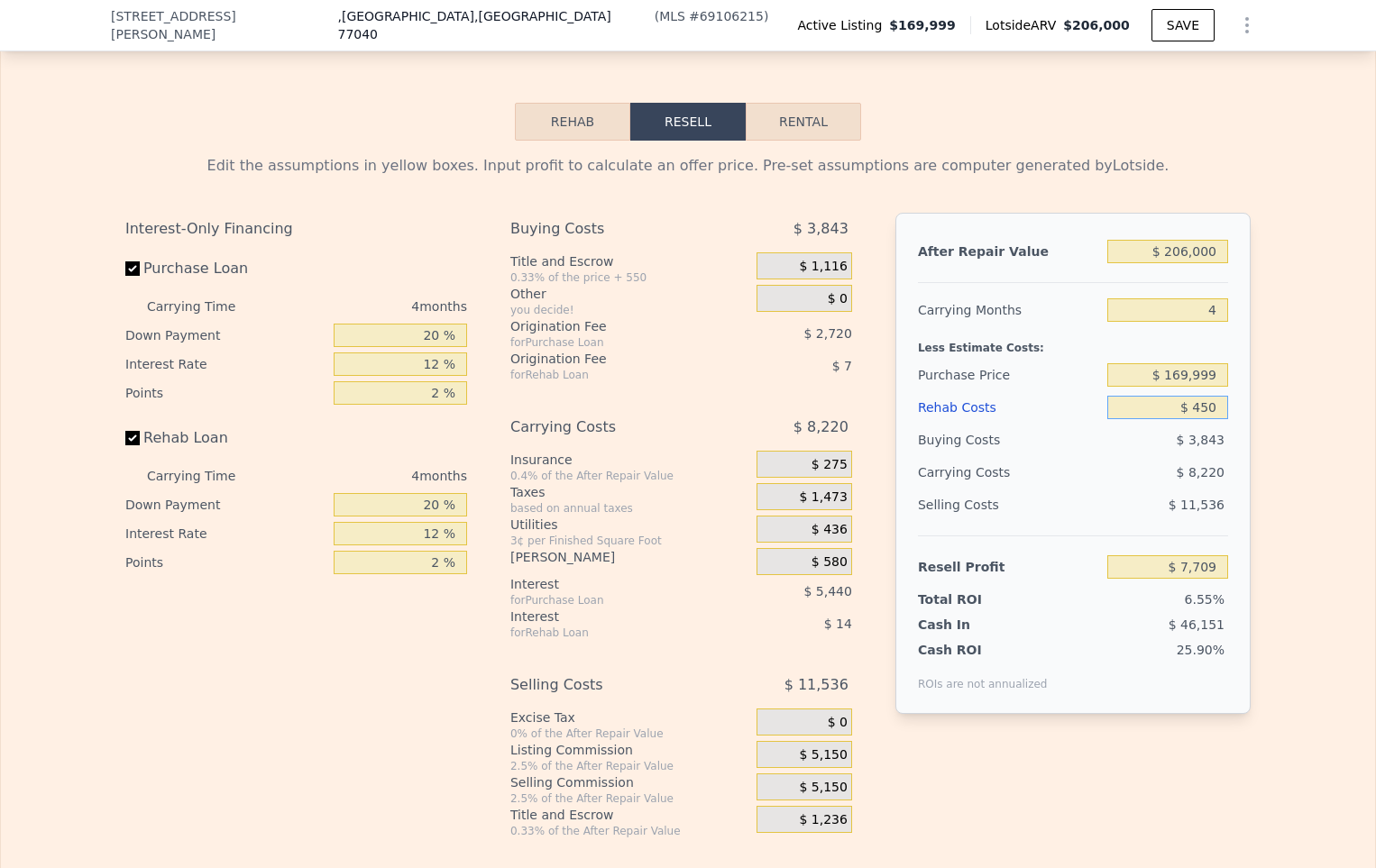
type input "$ 11,952"
type input "$ 45"
type input "$ 12,379"
type input "$ 4"
type input "$ 12,421"
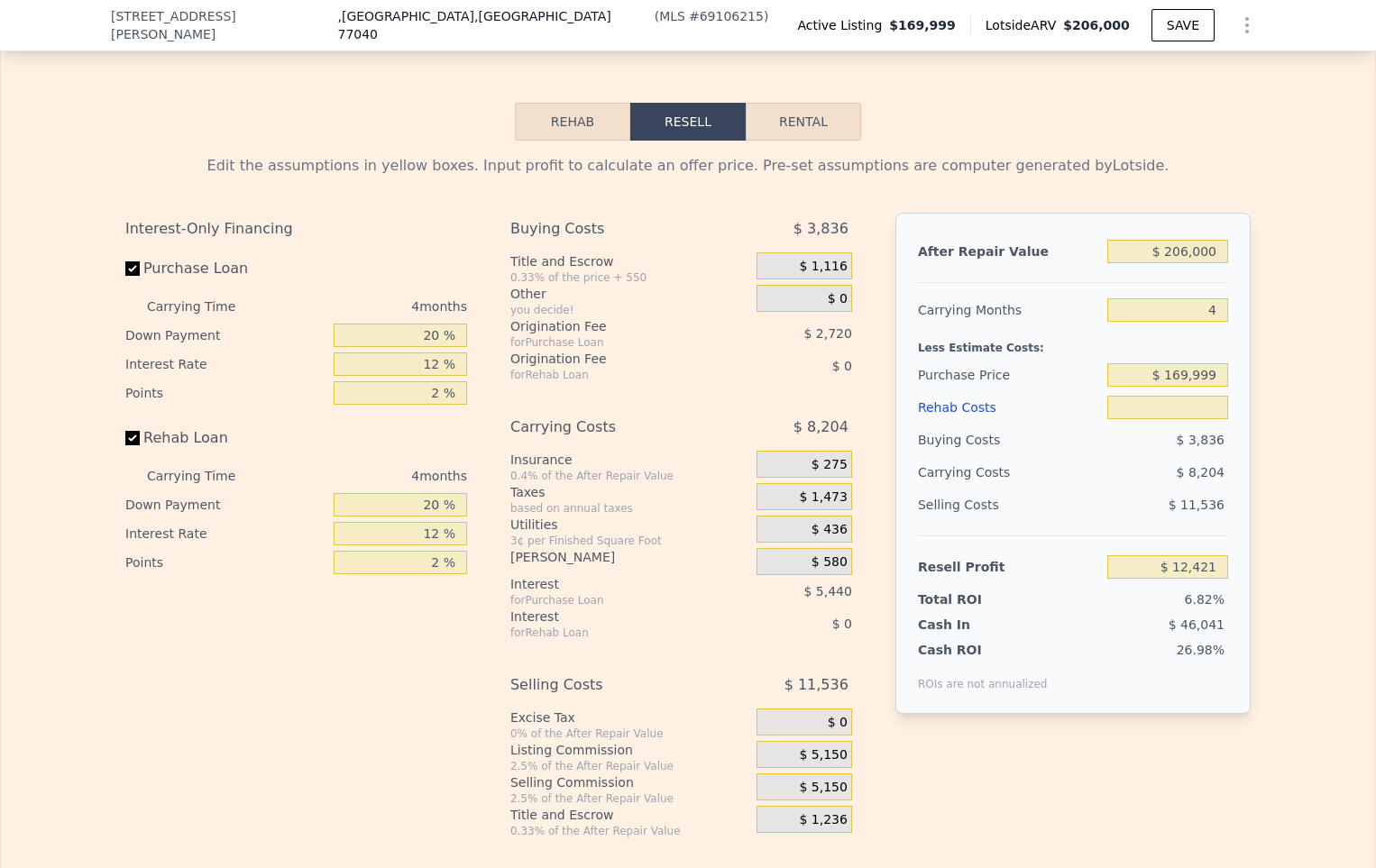
type input "$ 4"
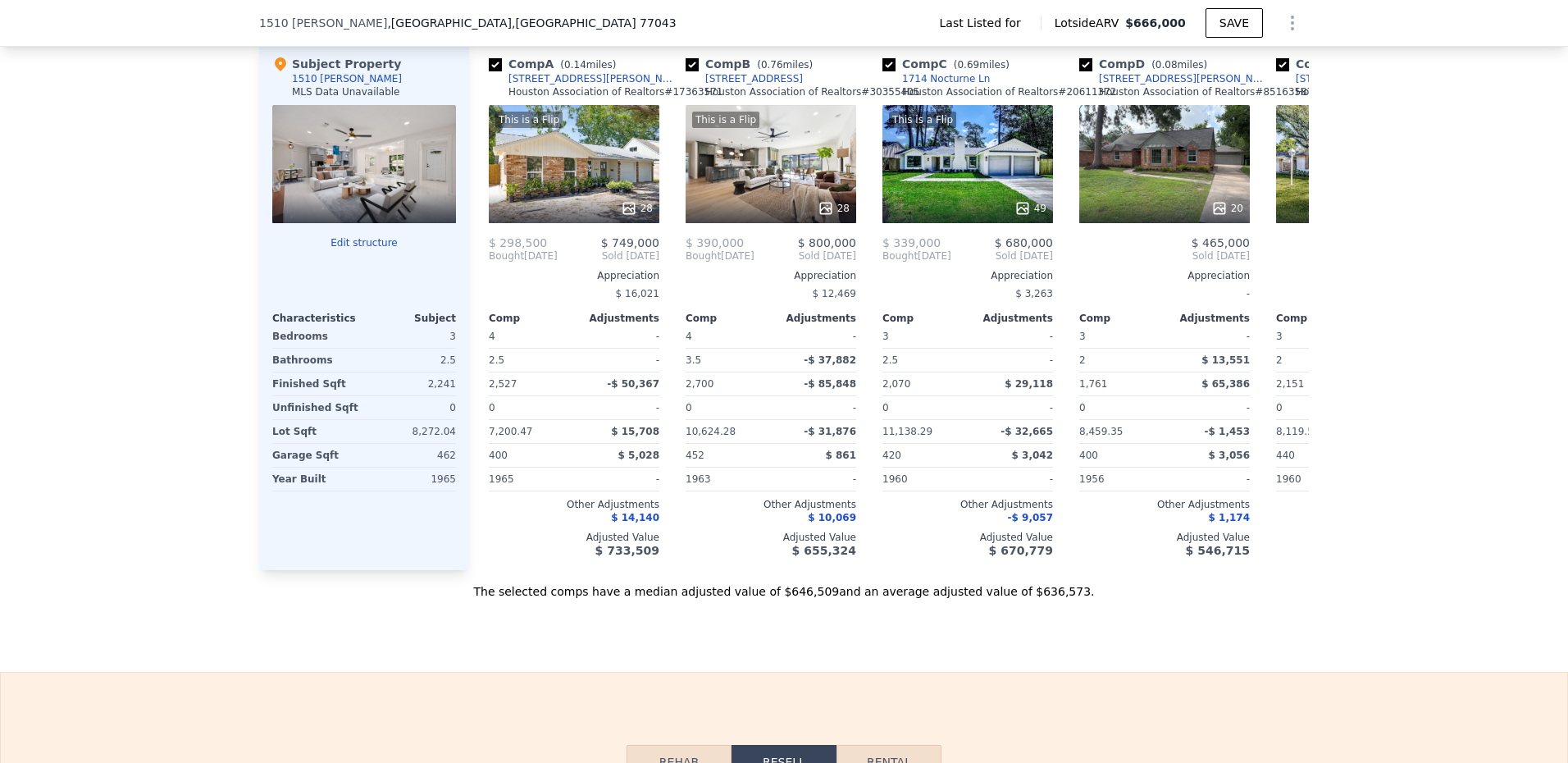
scroll to position [1471, 0]
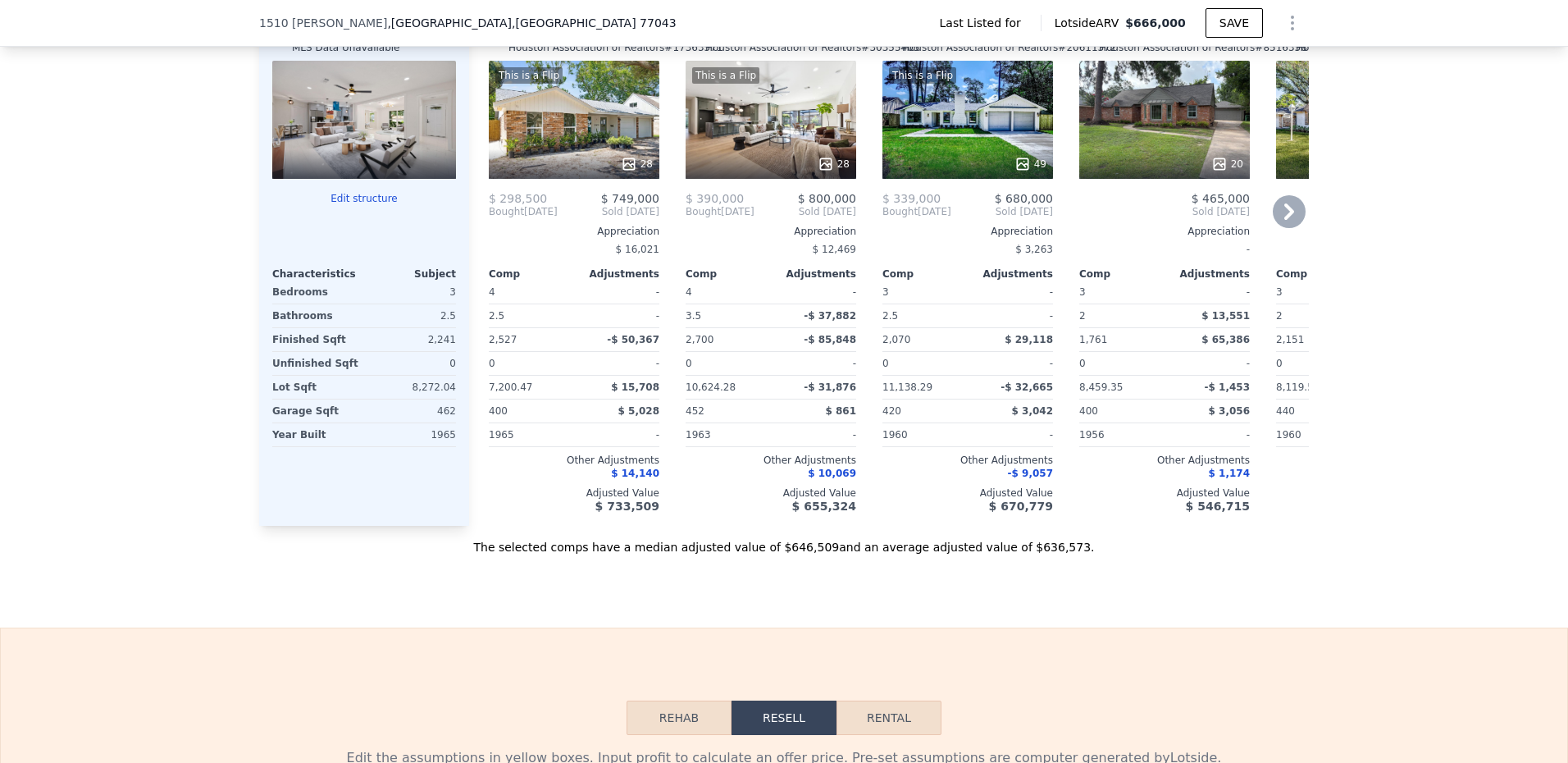
click at [975, 158] on div "This is a Flip 49" at bounding box center [968, 120] width 171 height 118
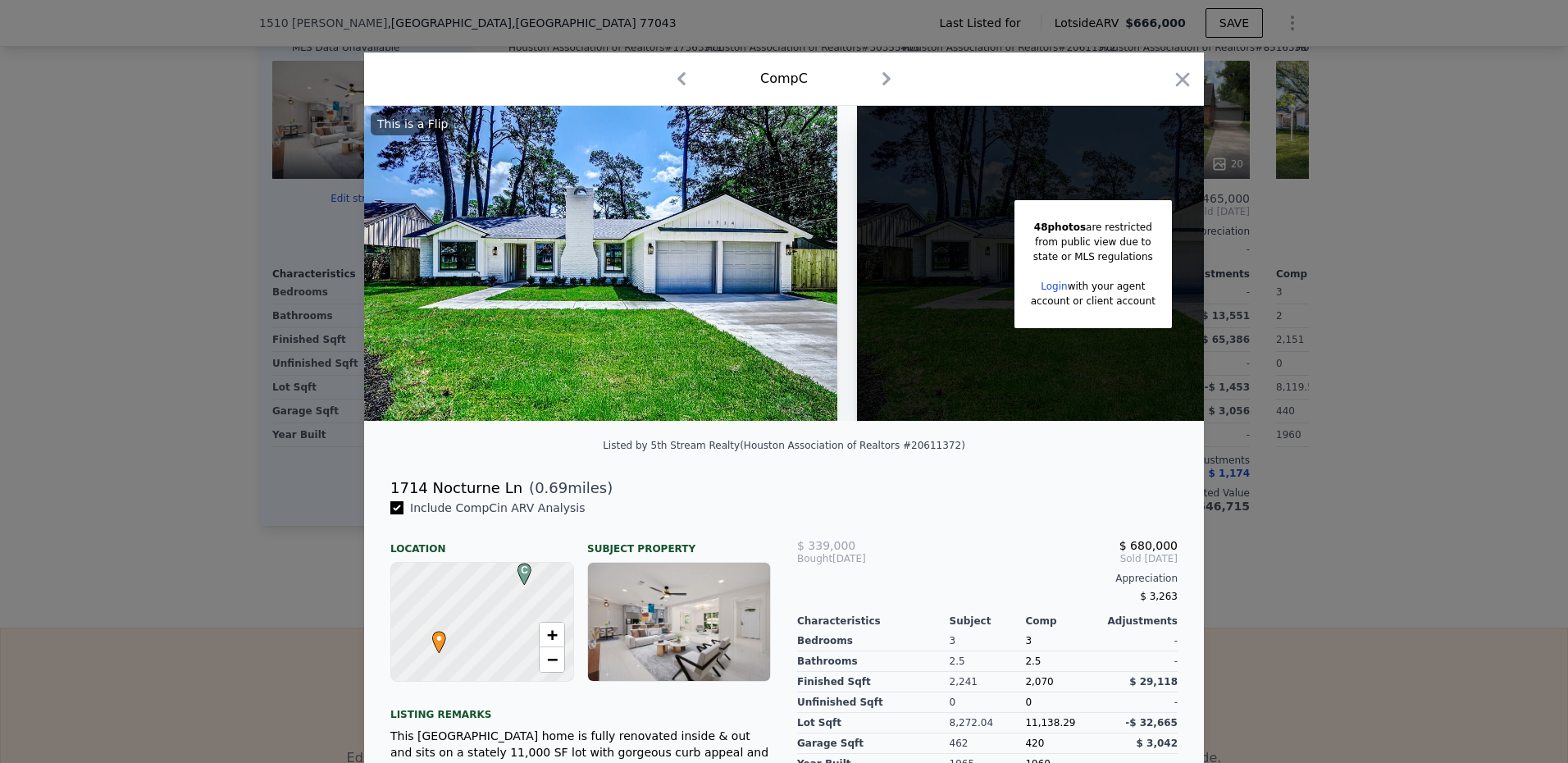
click at [1158, 85] on div "Comp C" at bounding box center [784, 79] width 814 height 26
click at [1171, 93] on div at bounding box center [1183, 82] width 23 height 29
click at [1171, 86] on icon "button" at bounding box center [1183, 80] width 23 height 23
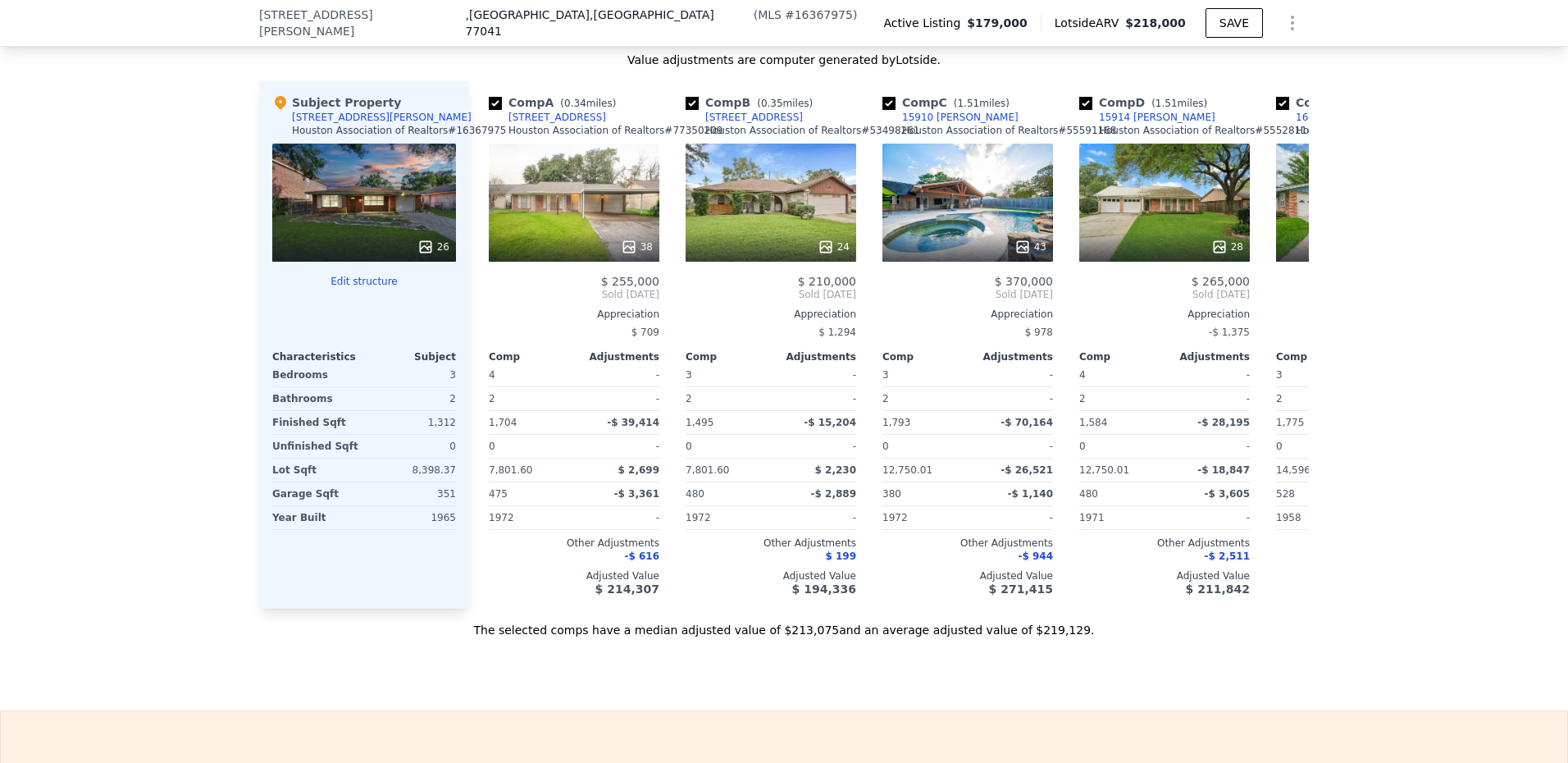
scroll to position [1635, 0]
click at [963, 234] on div "43" at bounding box center [968, 202] width 171 height 118
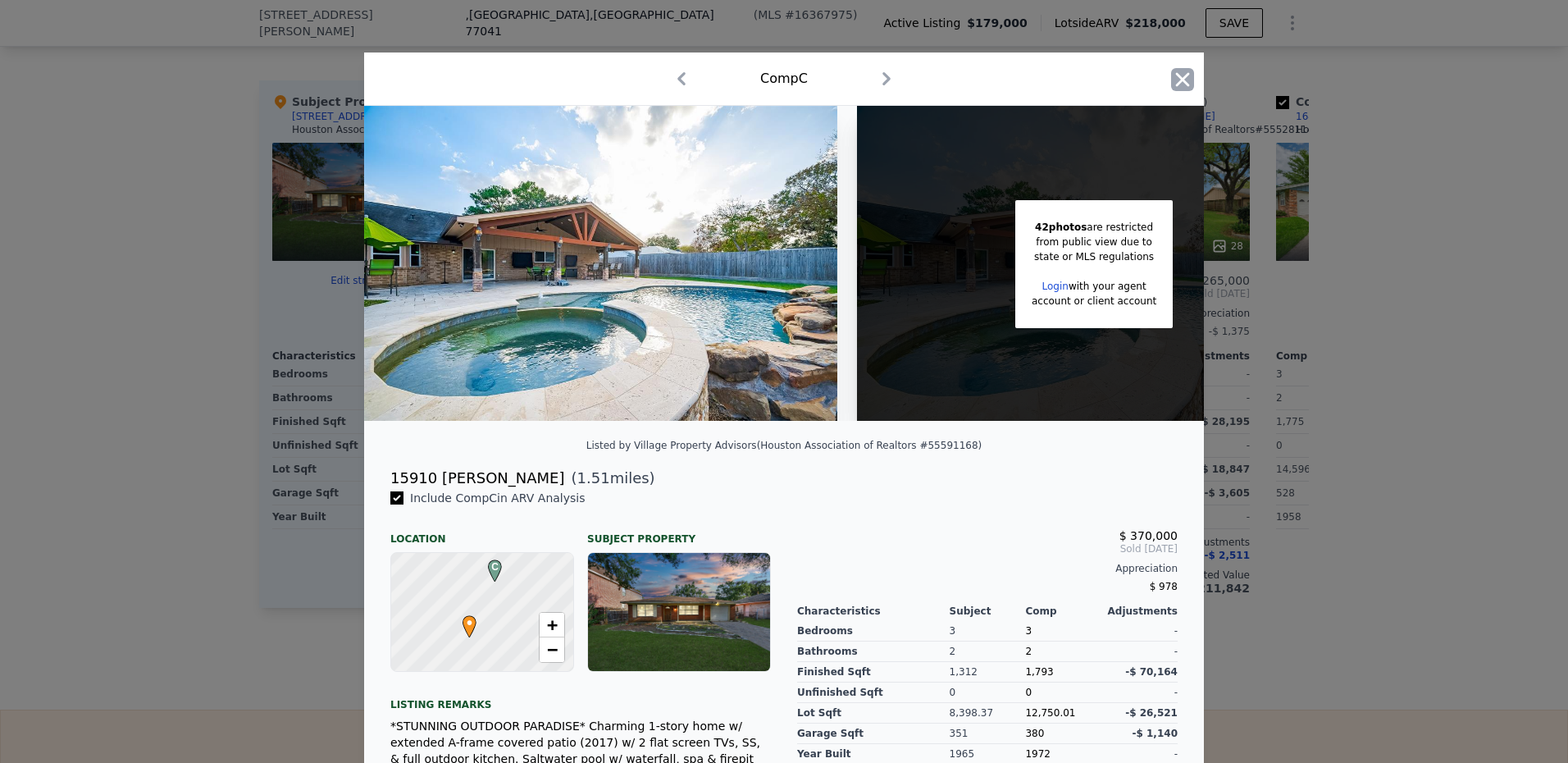
click at [1178, 76] on icon "button" at bounding box center [1183, 79] width 14 height 14
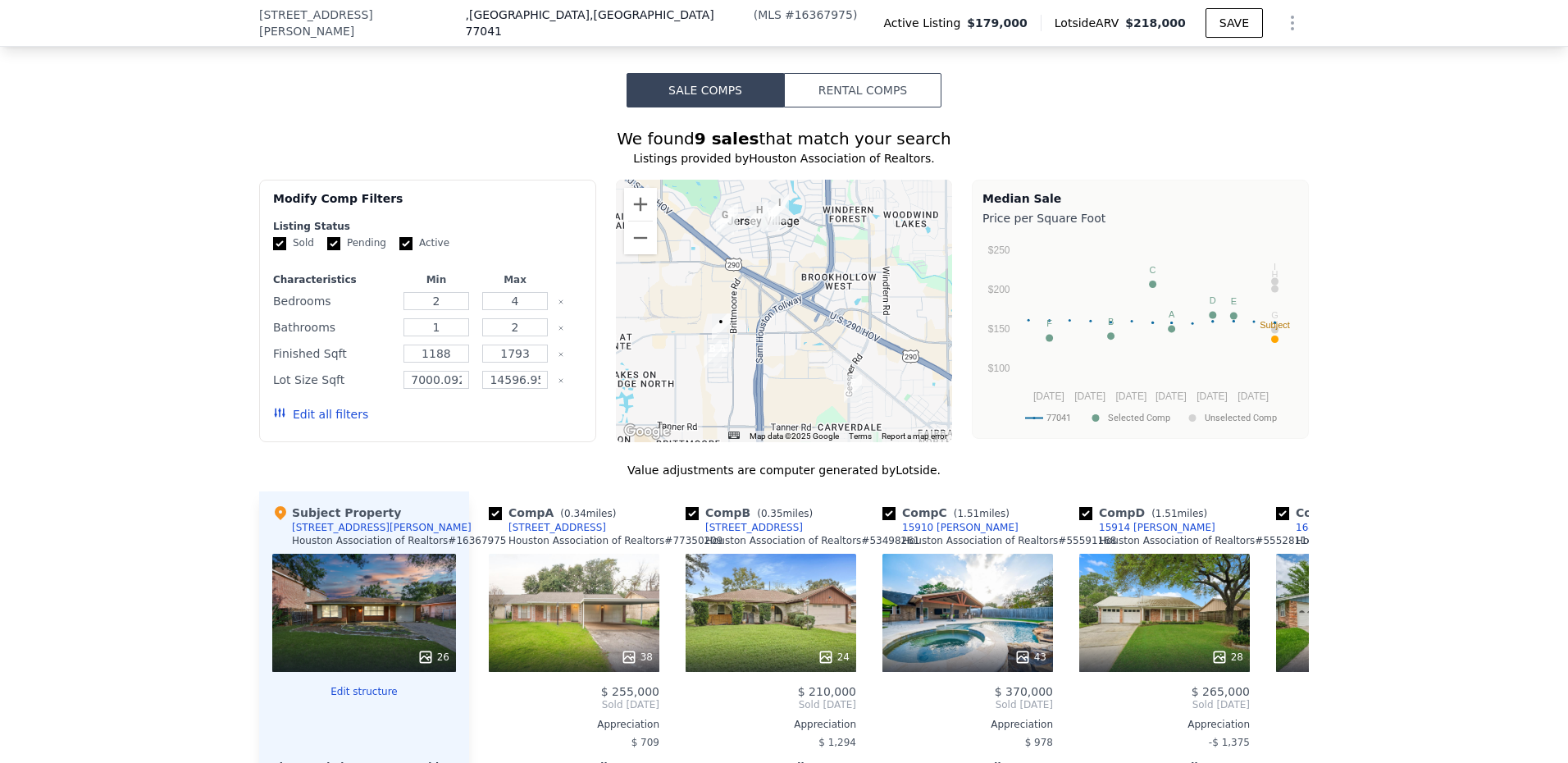
scroll to position [1225, 0]
click at [633, 217] on button "Zoom in" at bounding box center [640, 203] width 33 height 33
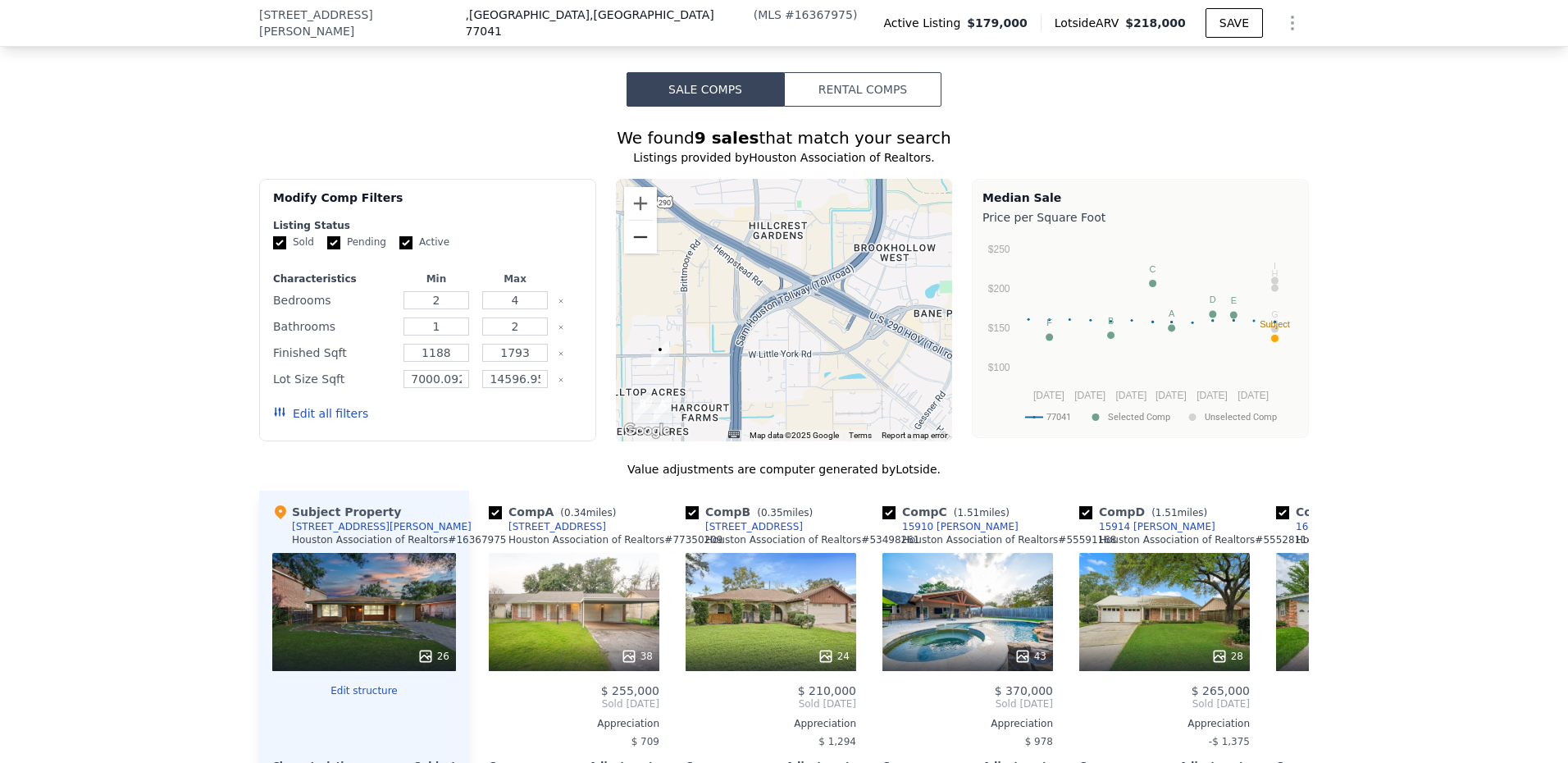
click at [623, 252] on div "A B C D E F G H I • Map Data Map data ©2025 Google Map data ©2025 Google 500 m …" at bounding box center [784, 310] width 337 height 262
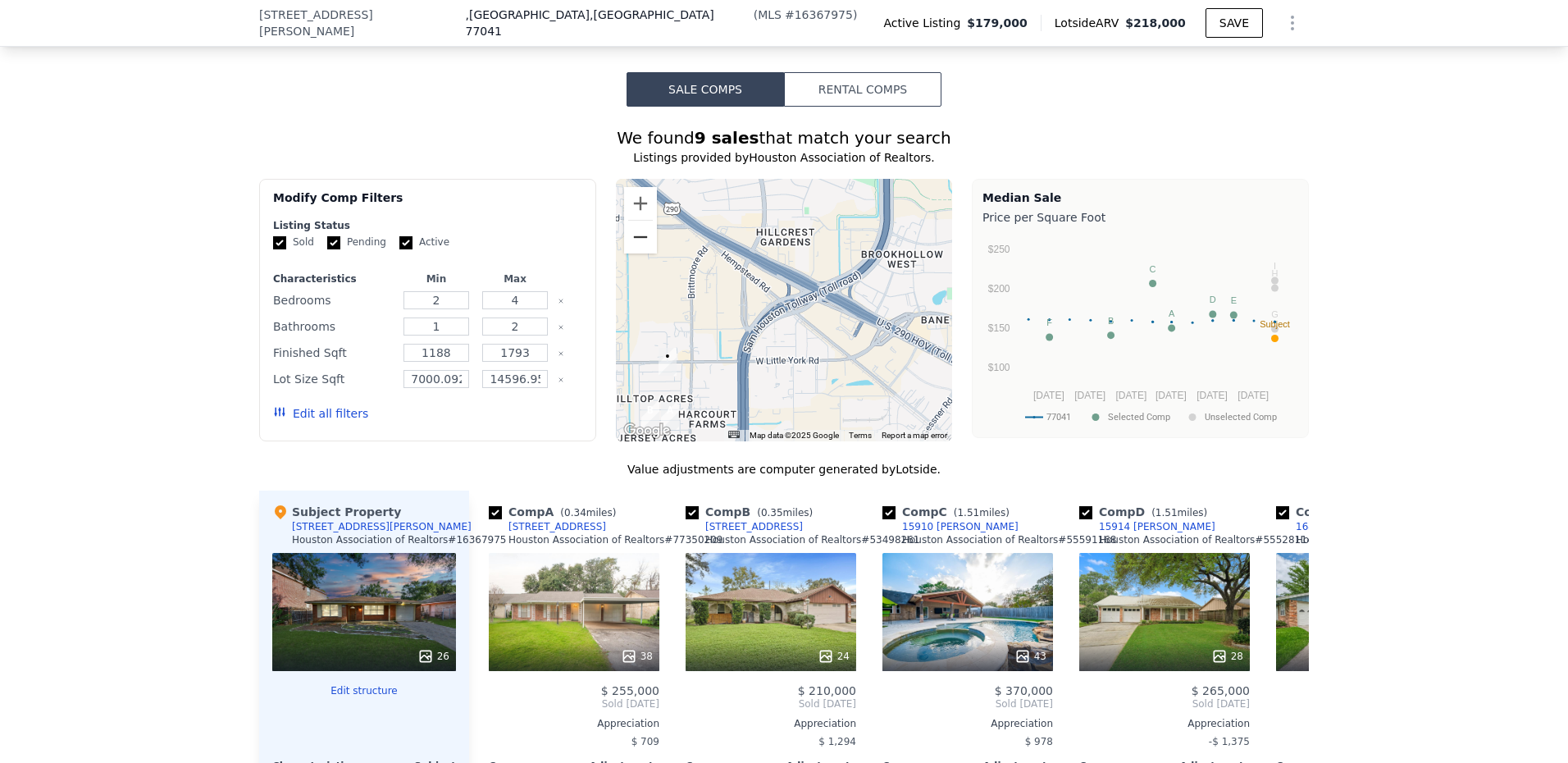
click at [624, 252] on button "Zoom out" at bounding box center [640, 237] width 33 height 33
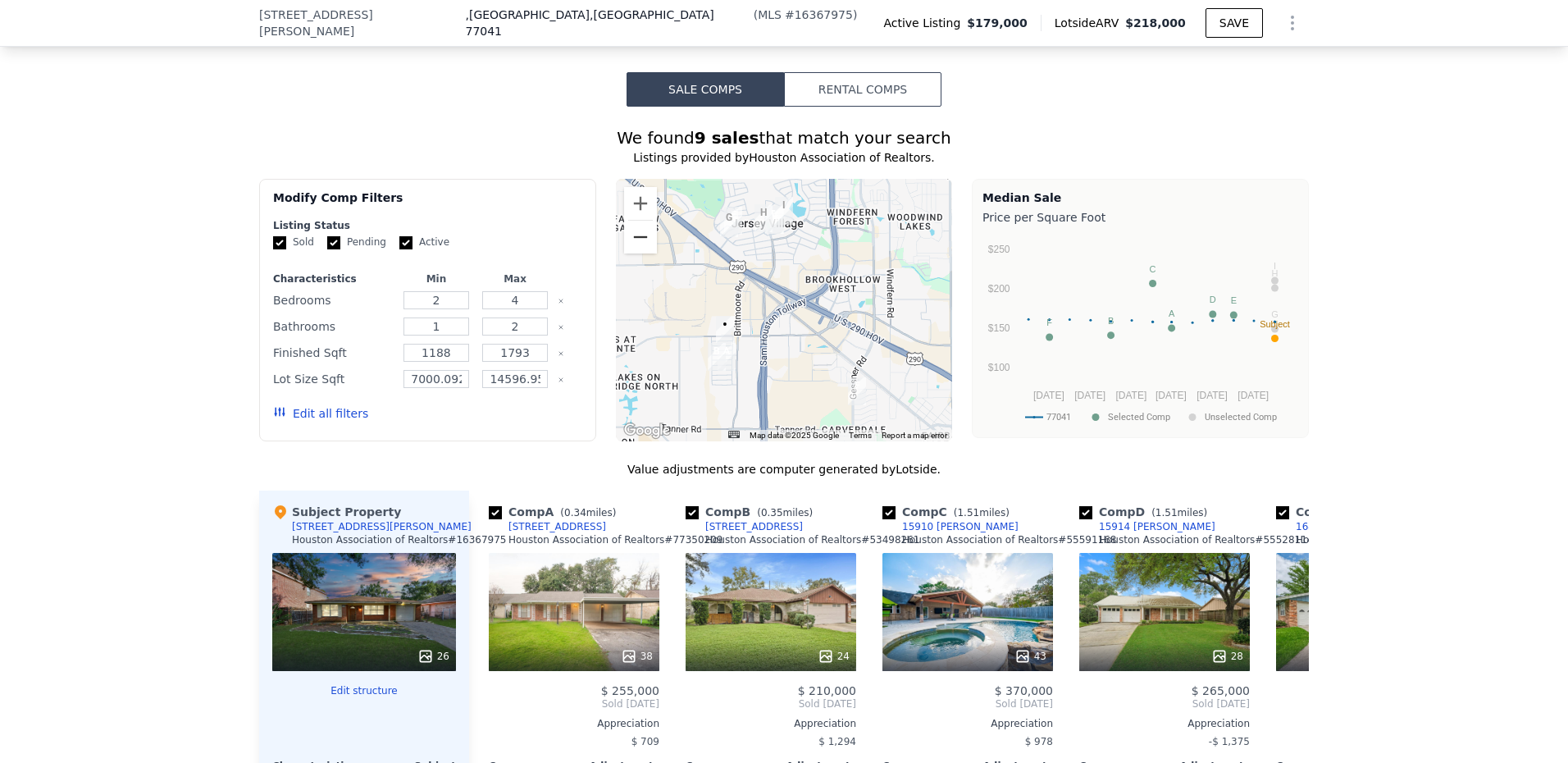
click at [624, 252] on button "Zoom out" at bounding box center [640, 237] width 33 height 33
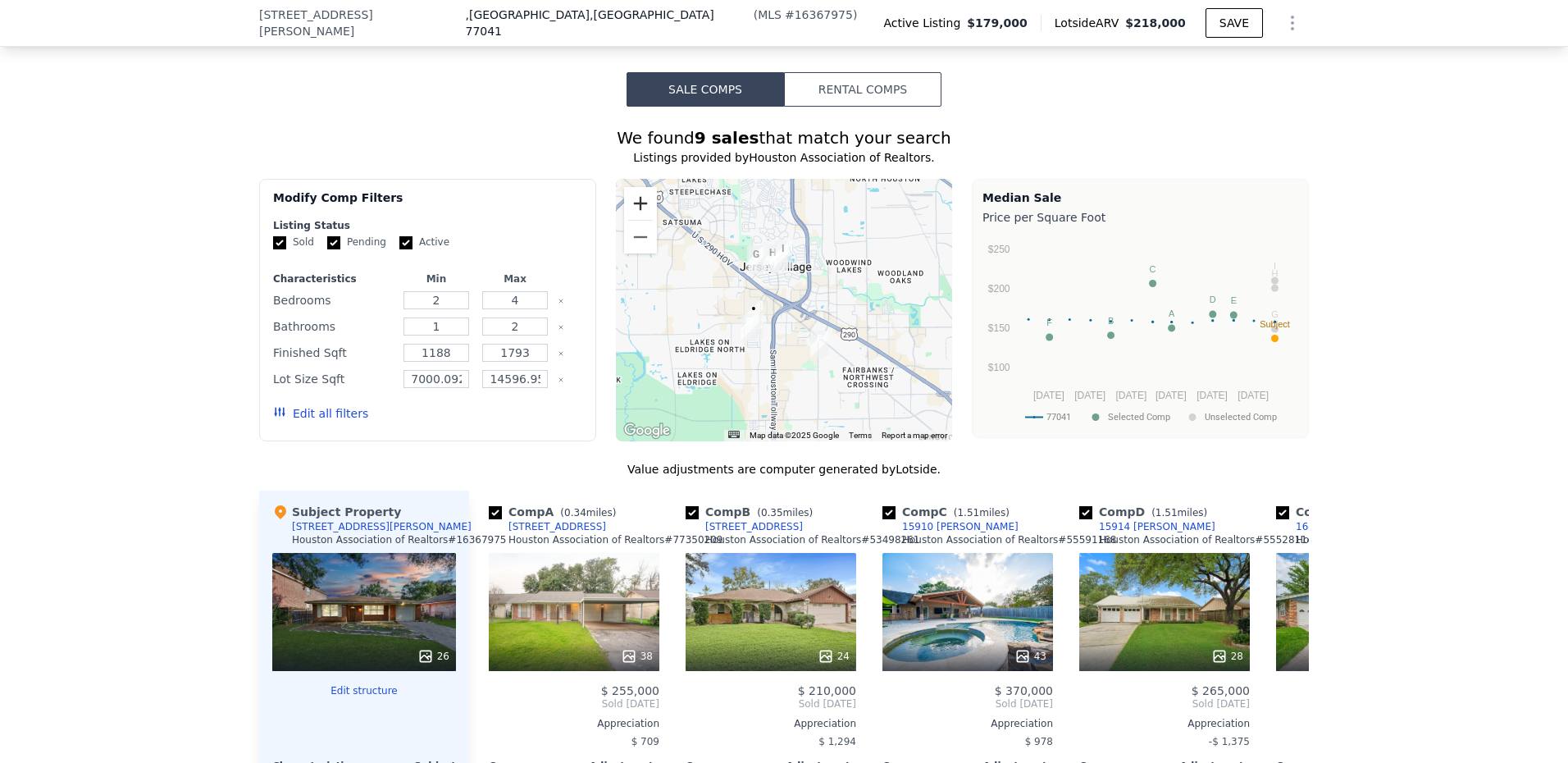
click at [629, 210] on button "Zoom in" at bounding box center [640, 203] width 33 height 33
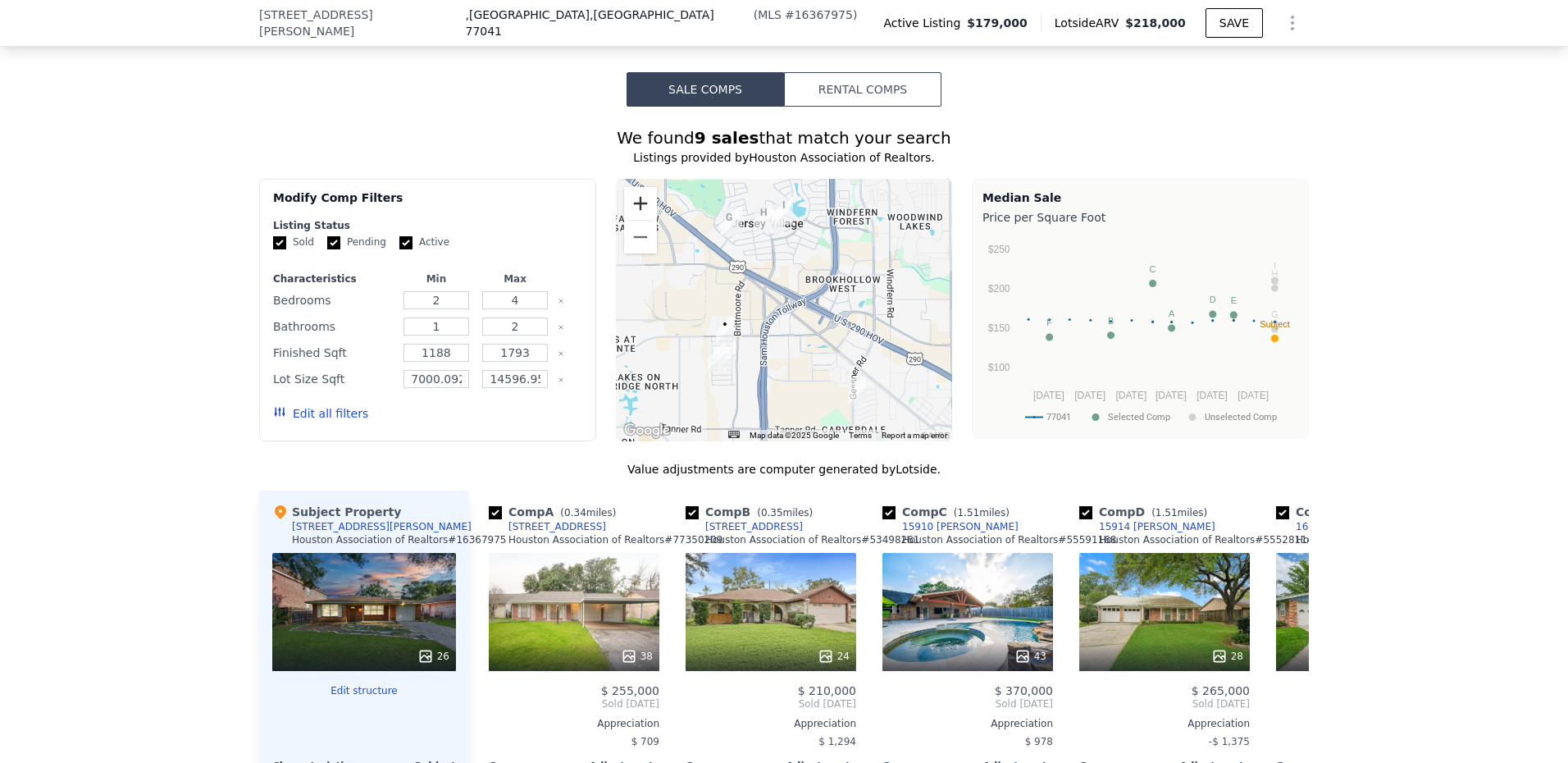
click at [629, 210] on button "Zoom in" at bounding box center [640, 203] width 33 height 33
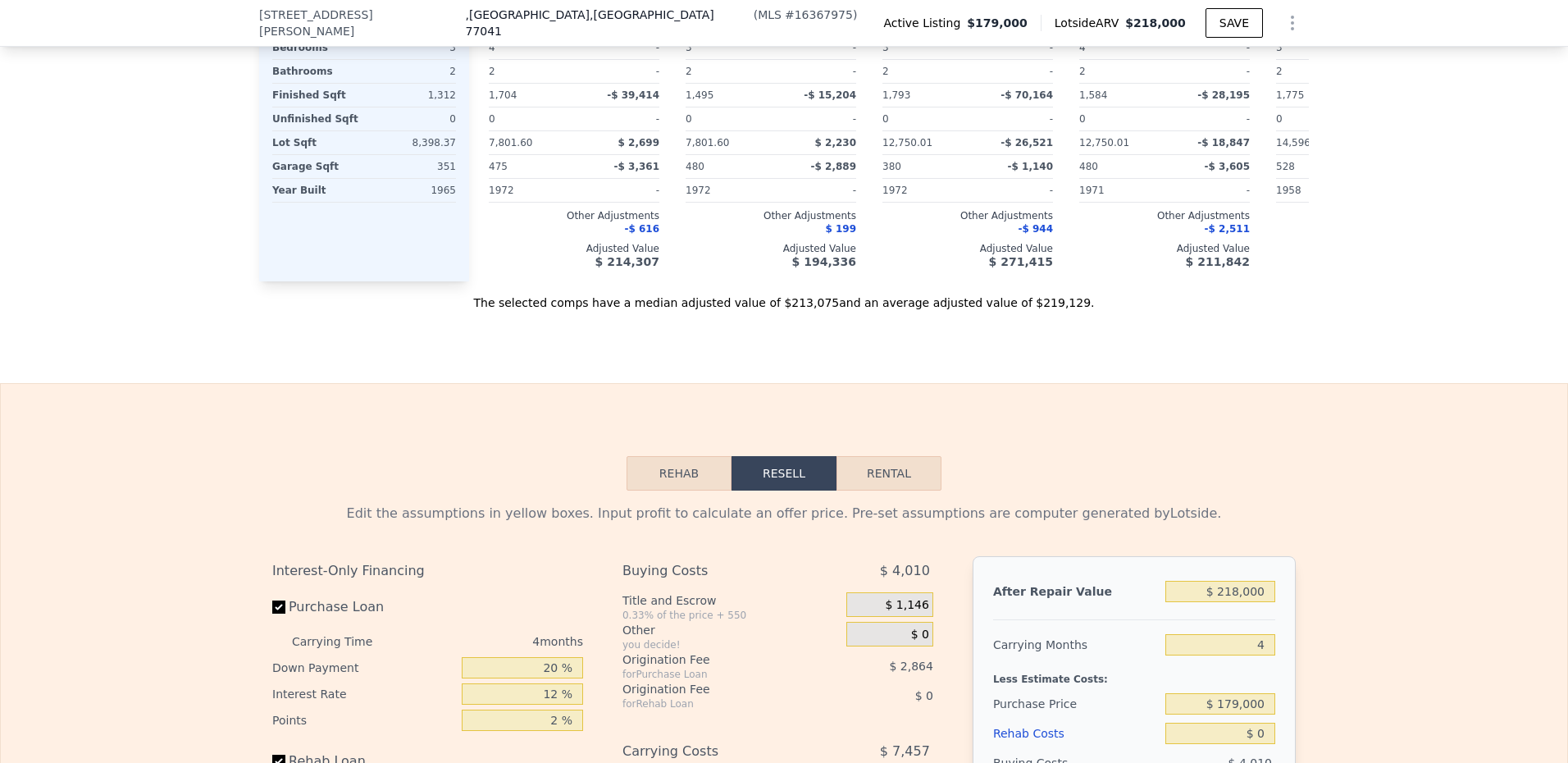
scroll to position [1963, 0]
